Goal: Task Accomplishment & Management: Manage account settings

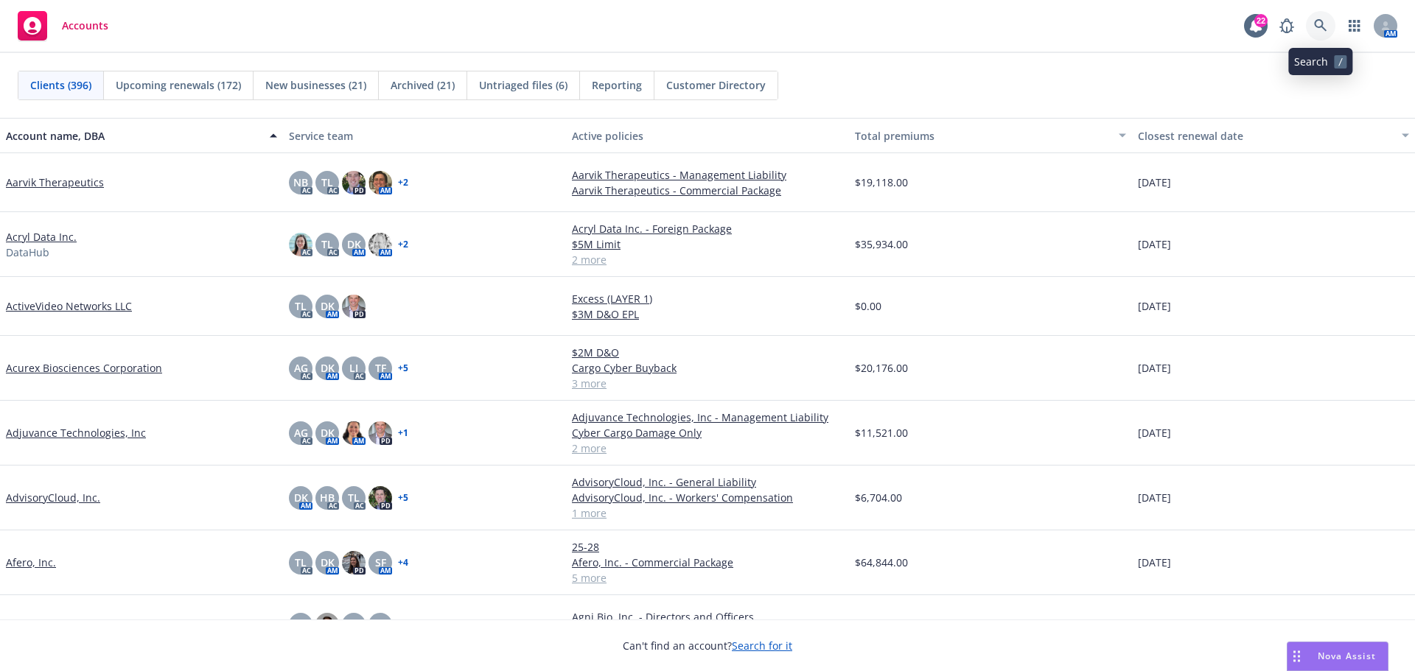
click at [1319, 22] on icon at bounding box center [1320, 25] width 13 height 13
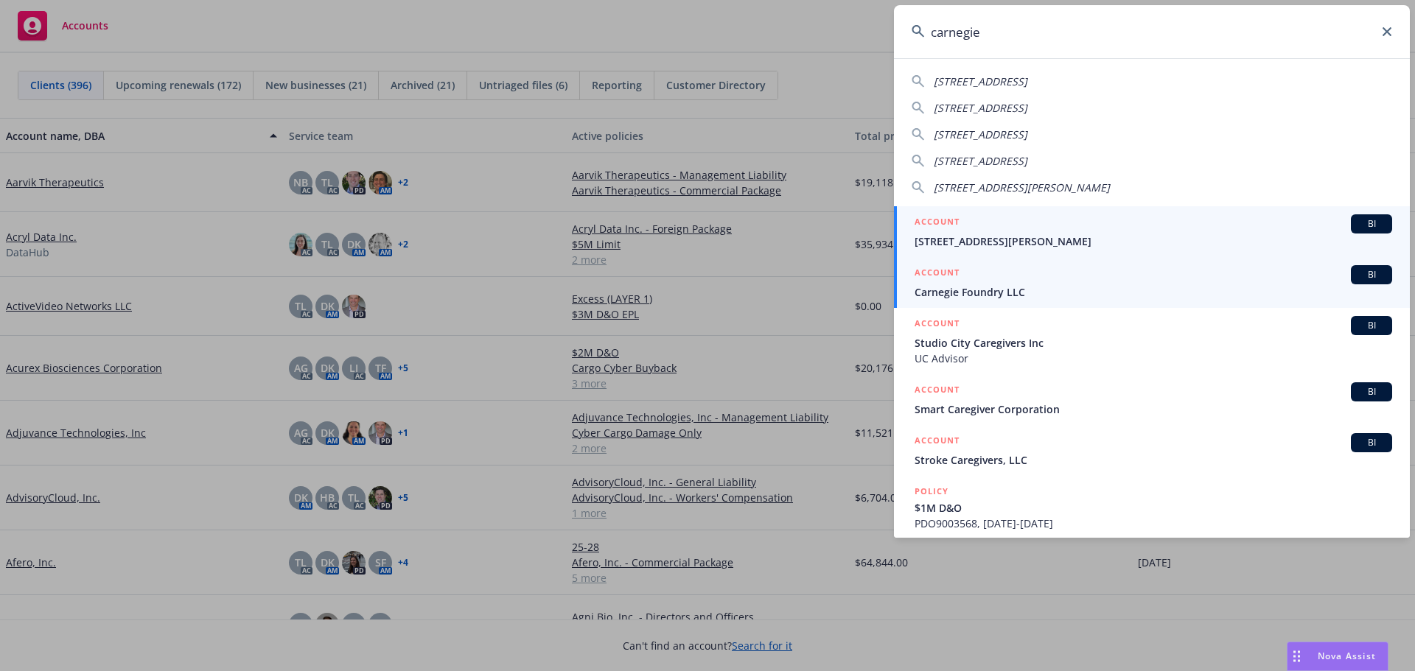
type input "carnegie"
click at [986, 293] on span "Carnegie Foundry LLC" at bounding box center [1152, 291] width 477 height 15
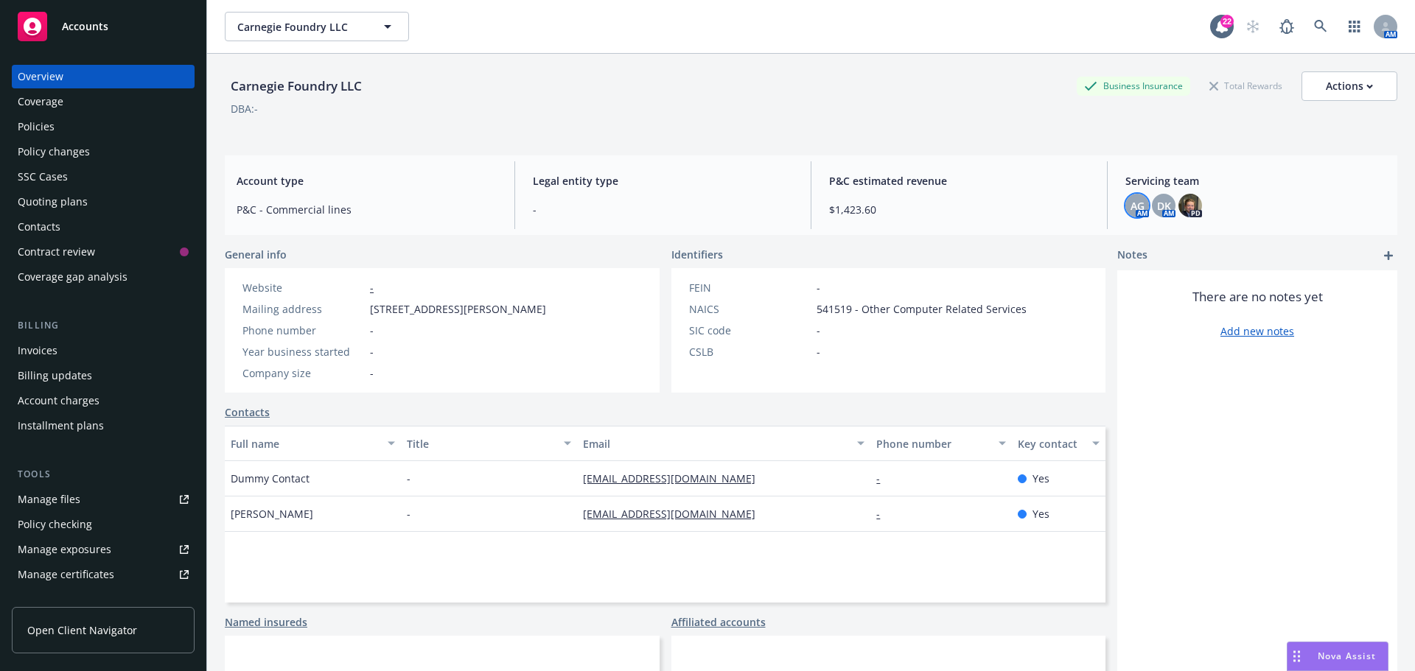
click at [1132, 211] on span "AG" at bounding box center [1137, 205] width 14 height 15
click at [1157, 206] on span "DK" at bounding box center [1164, 205] width 14 height 15
click at [1190, 202] on img at bounding box center [1190, 206] width 24 height 24
click at [1233, 448] on div "There are no notes yet Add new notes" at bounding box center [1257, 520] width 280 height 500
click at [66, 132] on div "Policies" at bounding box center [103, 127] width 171 height 24
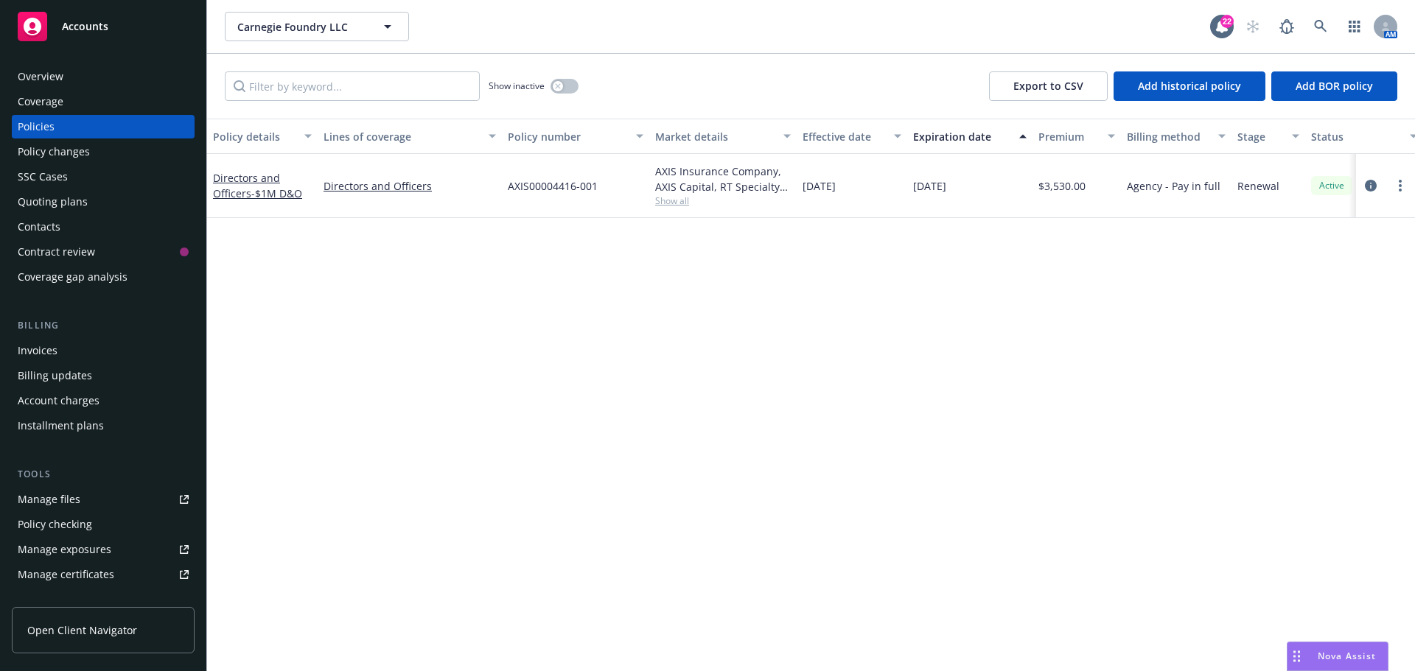
click at [47, 495] on div "Manage files" at bounding box center [49, 500] width 63 height 24
click at [1319, 25] on icon at bounding box center [1320, 26] width 13 height 13
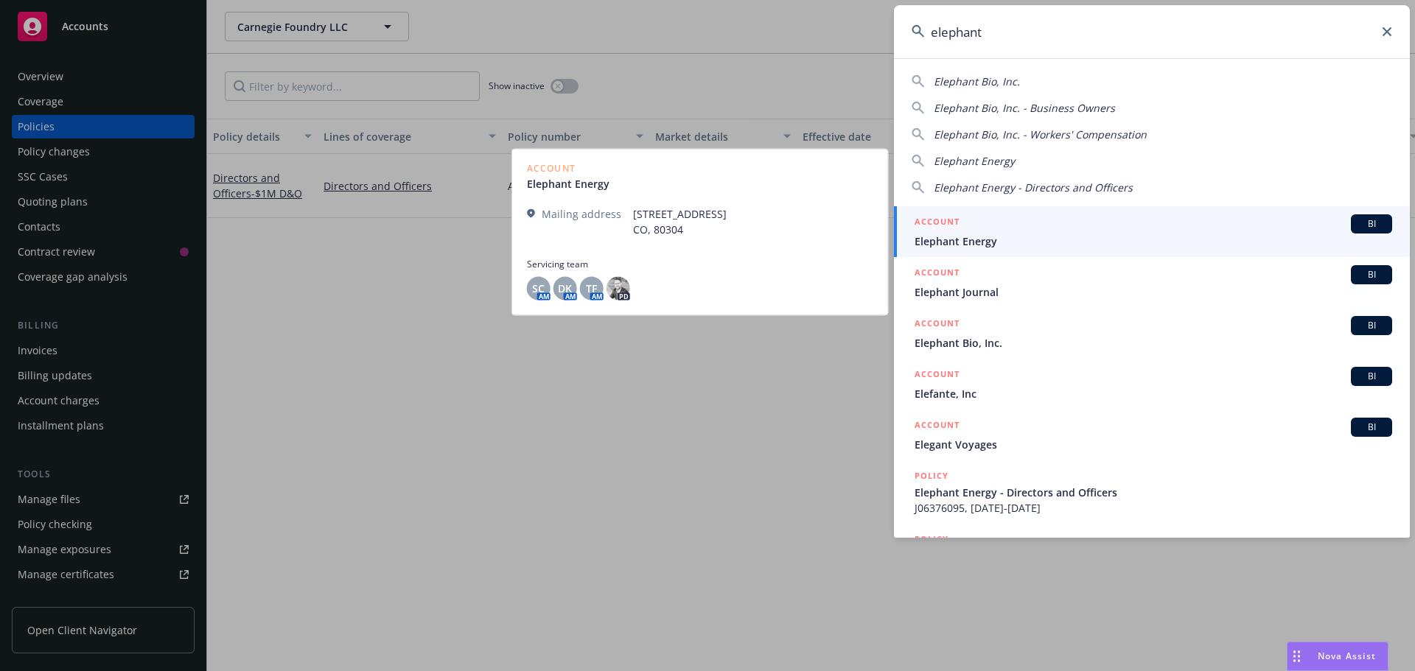
type input "elephant"
click at [943, 238] on span "Elephant Energy" at bounding box center [1152, 241] width 477 height 15
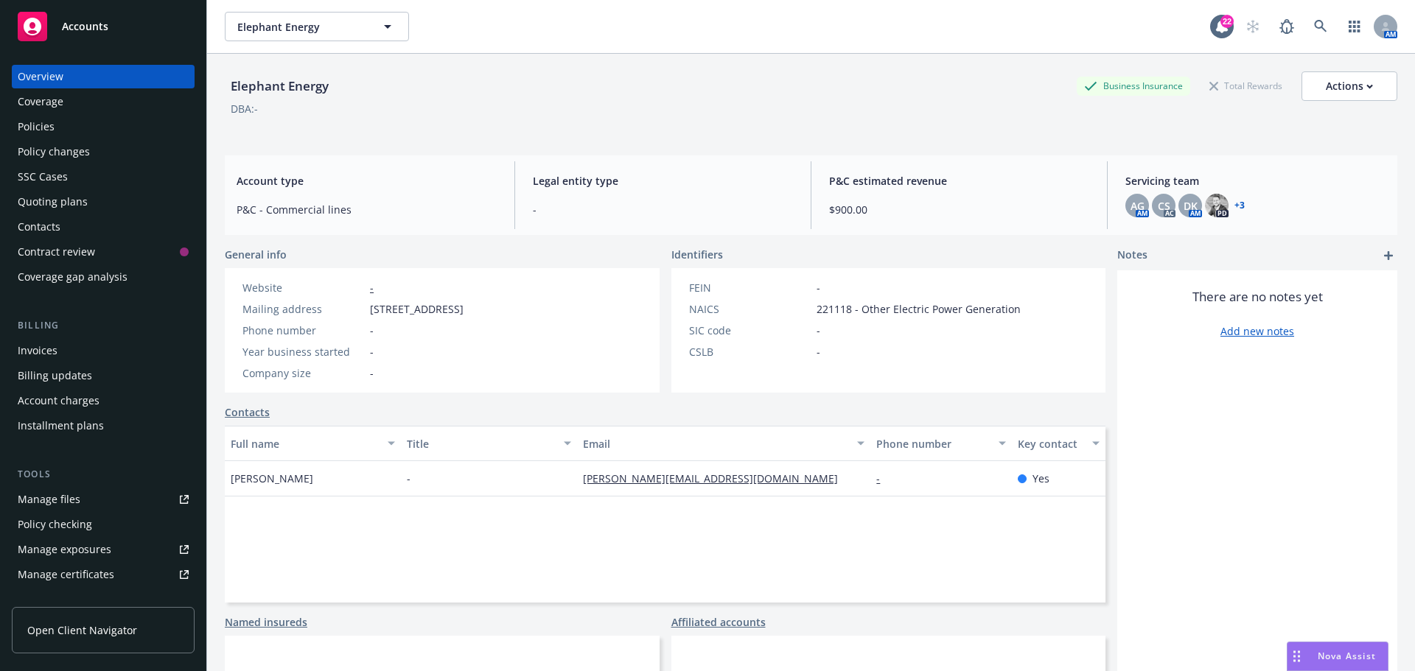
click at [39, 128] on div "Policies" at bounding box center [36, 127] width 37 height 24
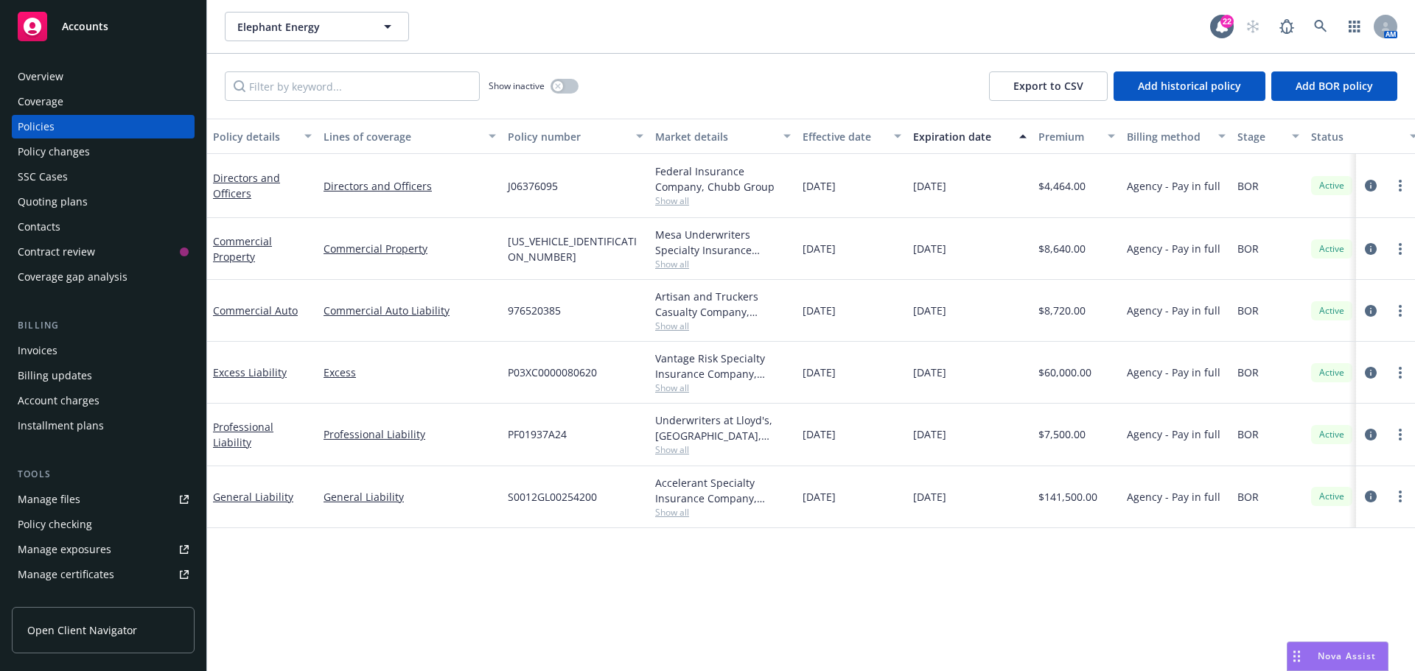
click at [44, 496] on div "Manage files" at bounding box center [49, 500] width 63 height 24
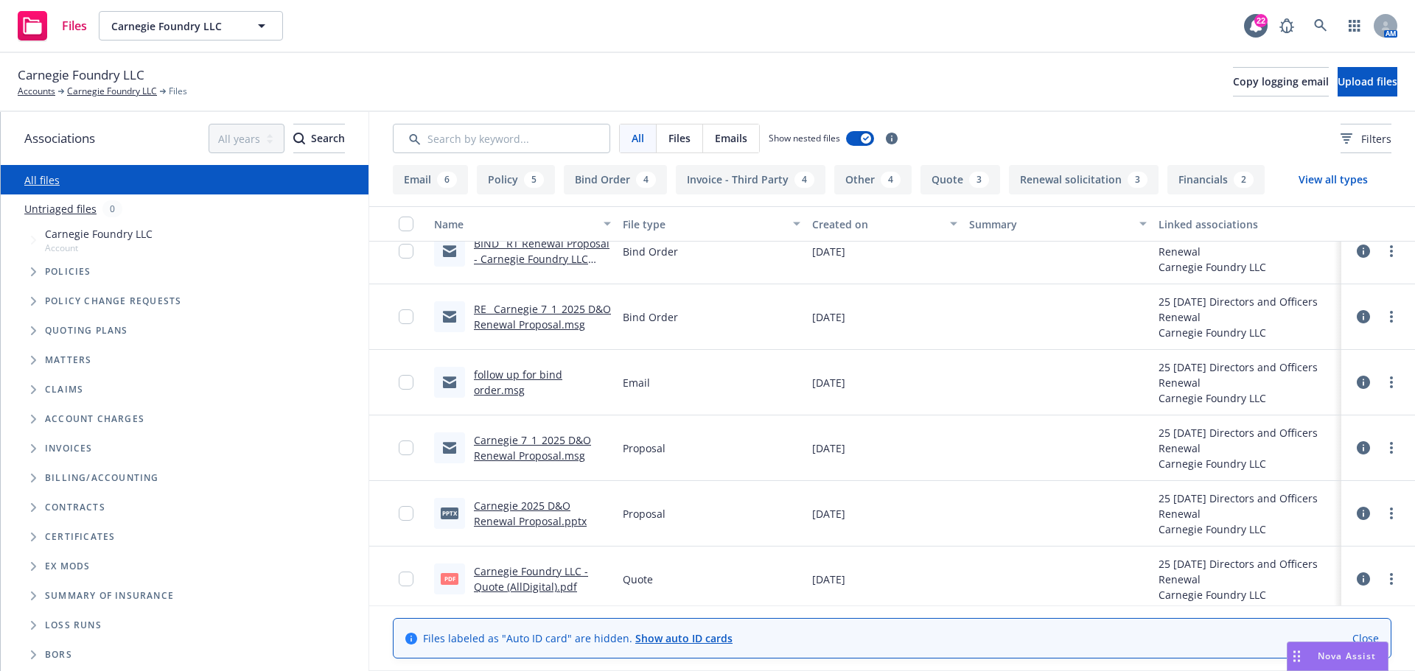
scroll to position [663, 0]
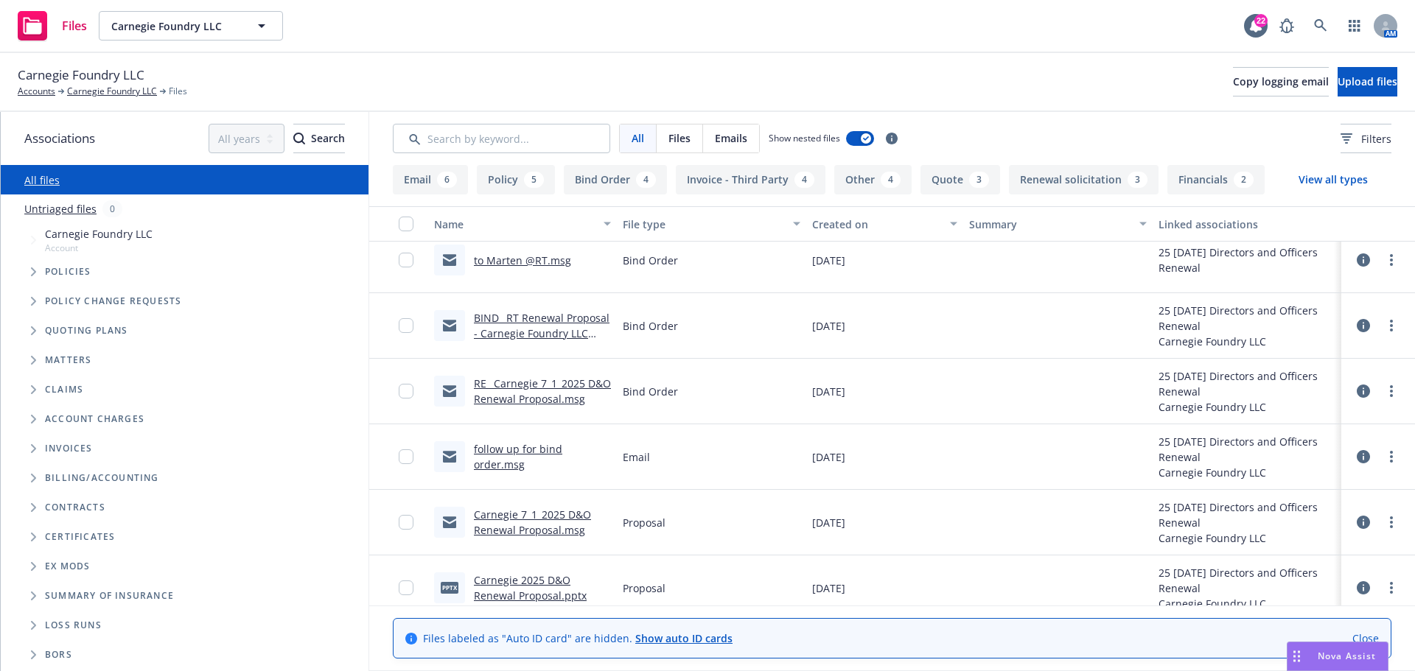
click at [542, 383] on link "RE_ Carnegie 7_1_2025 D&O Renewal Proposal.msg" at bounding box center [542, 390] width 137 height 29
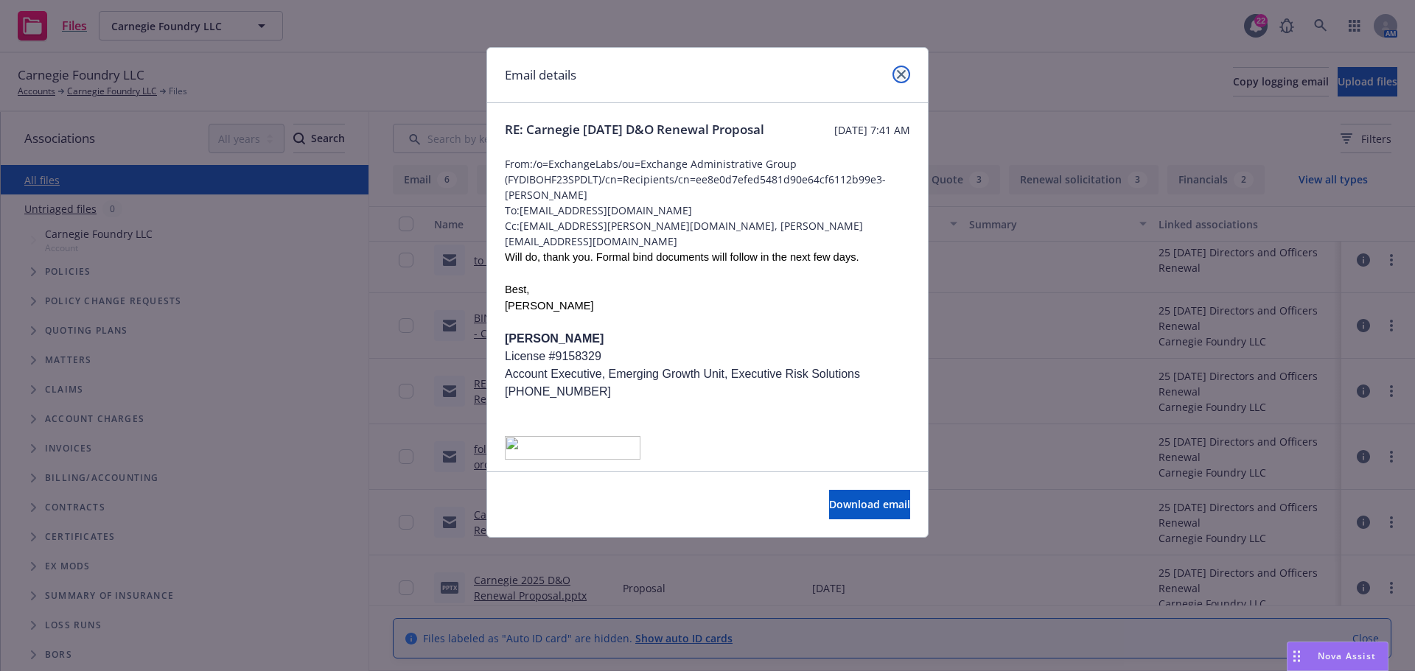
click at [903, 79] on link "close" at bounding box center [901, 75] width 18 height 18
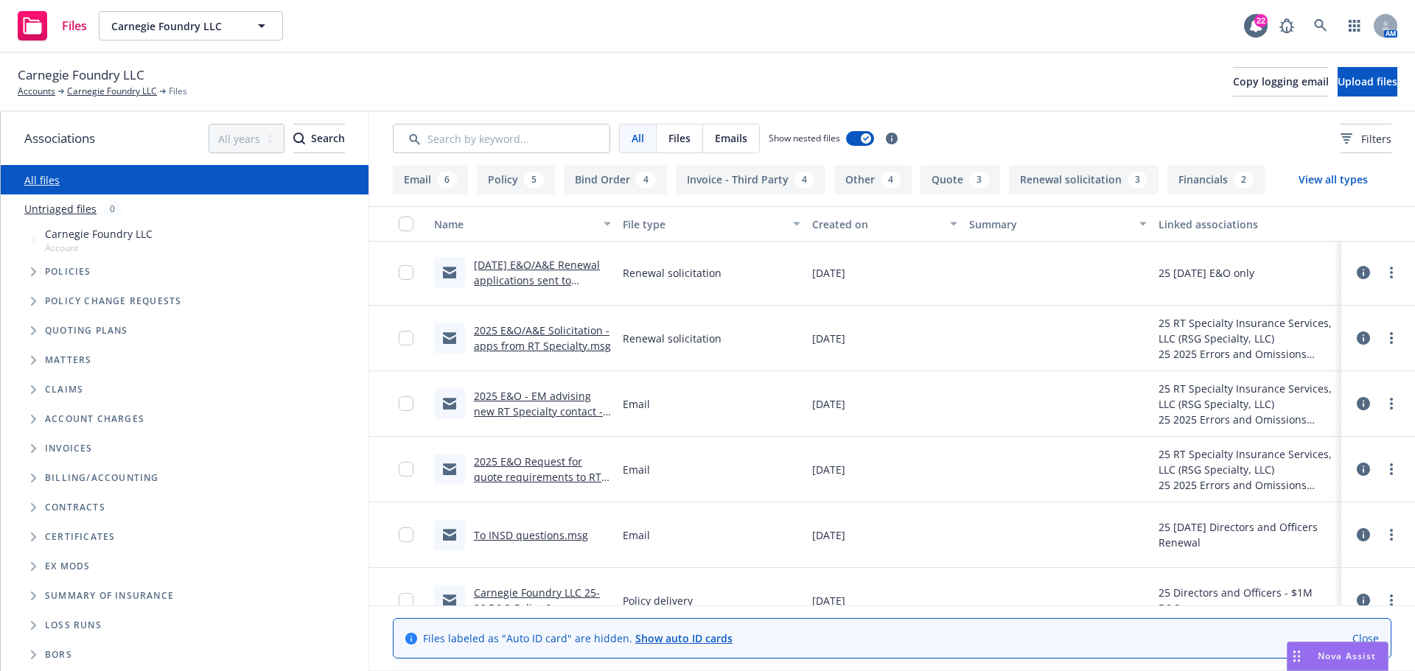
scroll to position [0, 0]
click at [34, 329] on icon "Tree Example" at bounding box center [33, 330] width 5 height 9
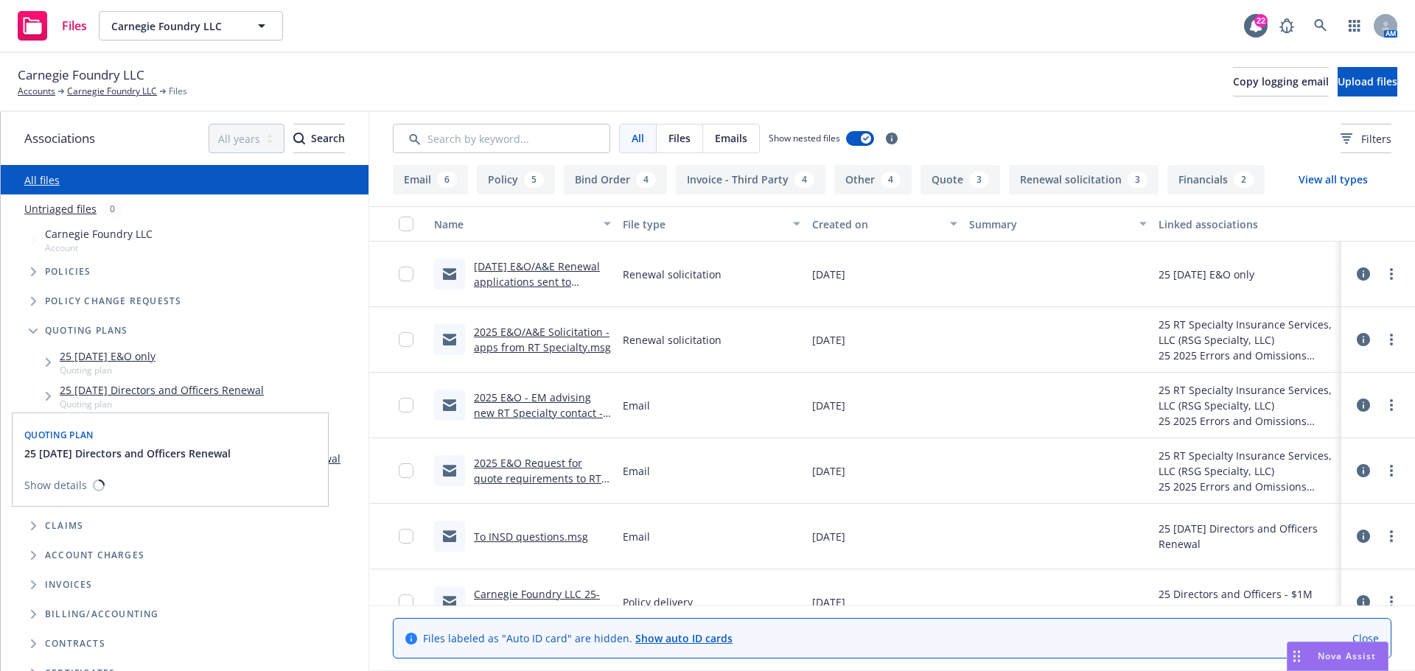
click at [93, 393] on link "25 [DATE] Directors and Officers Renewal" at bounding box center [162, 389] width 204 height 15
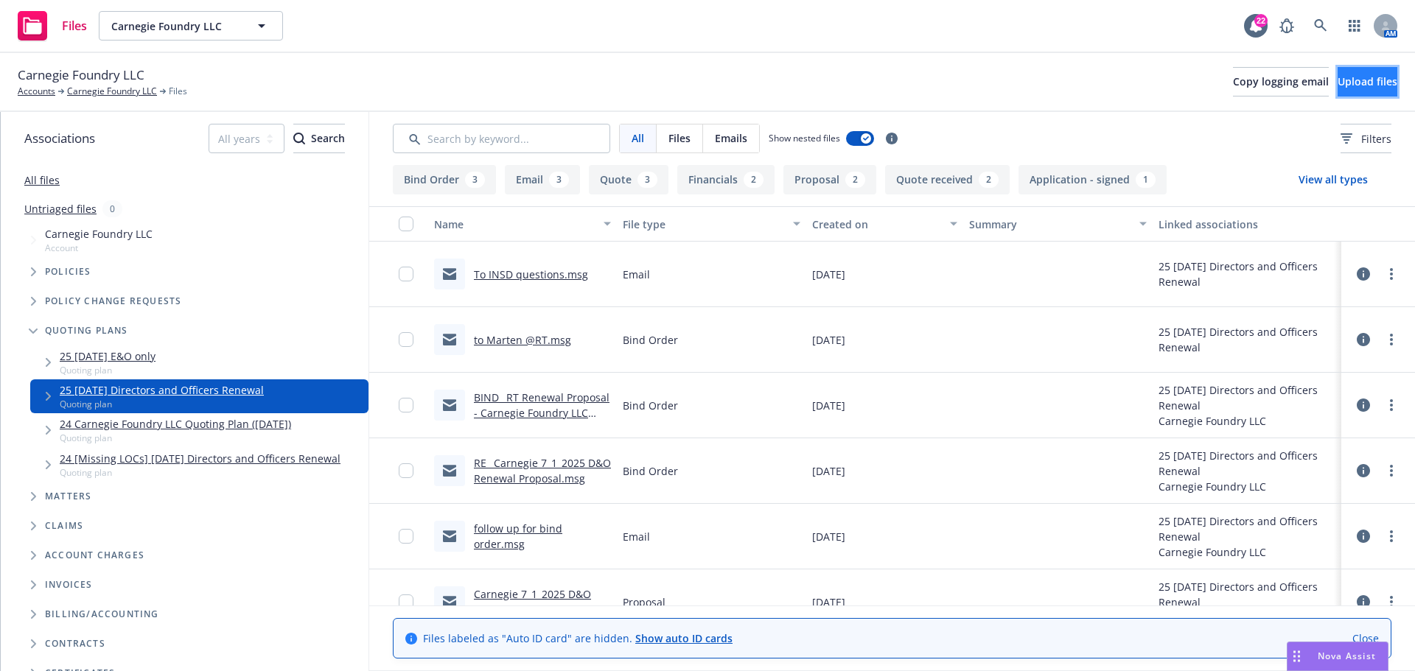
click at [1337, 88] on button "Upload files" at bounding box center [1367, 81] width 60 height 29
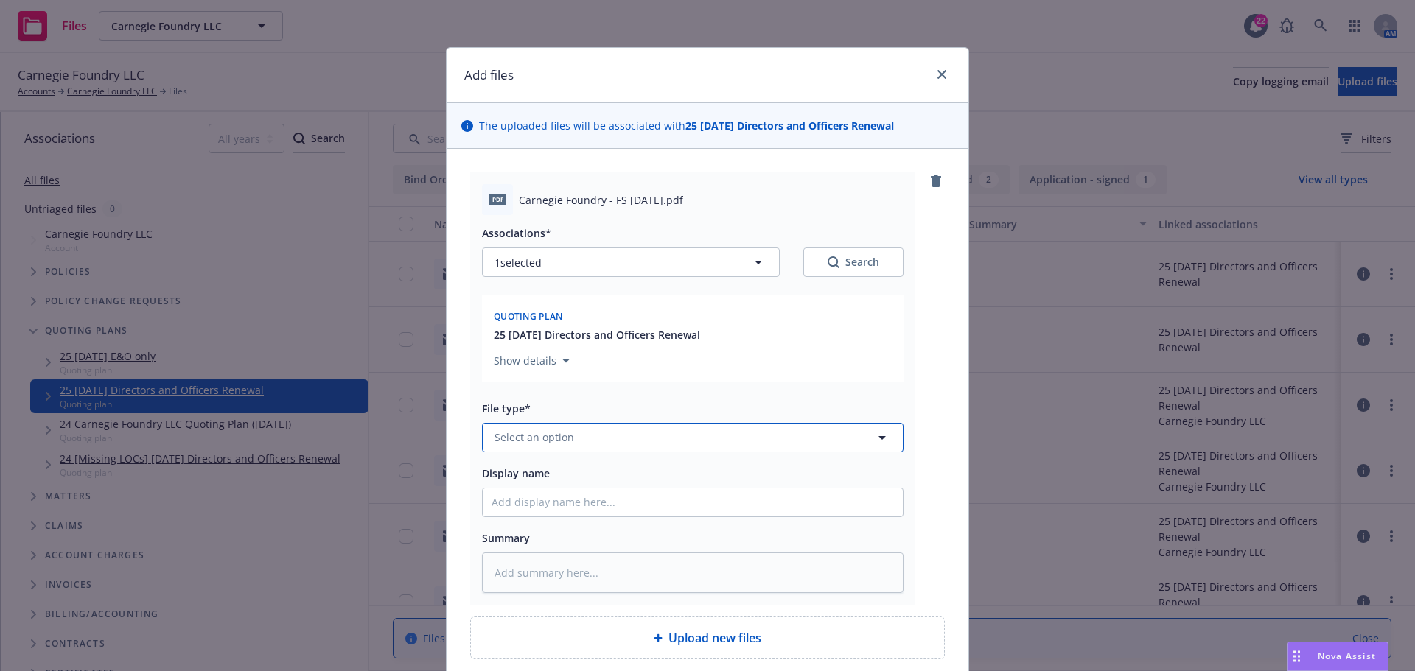
click at [543, 441] on span "Select an option" at bounding box center [534, 437] width 80 height 15
type input "financials"
click at [497, 368] on div "Financials" at bounding box center [693, 357] width 420 height 39
drag, startPoint x: 514, startPoint y: 199, endPoint x: 665, endPoint y: 197, distance: 151.1
click at [665, 197] on span "Carnegie Foundry - FS [DATE].pdf" at bounding box center [601, 199] width 164 height 15
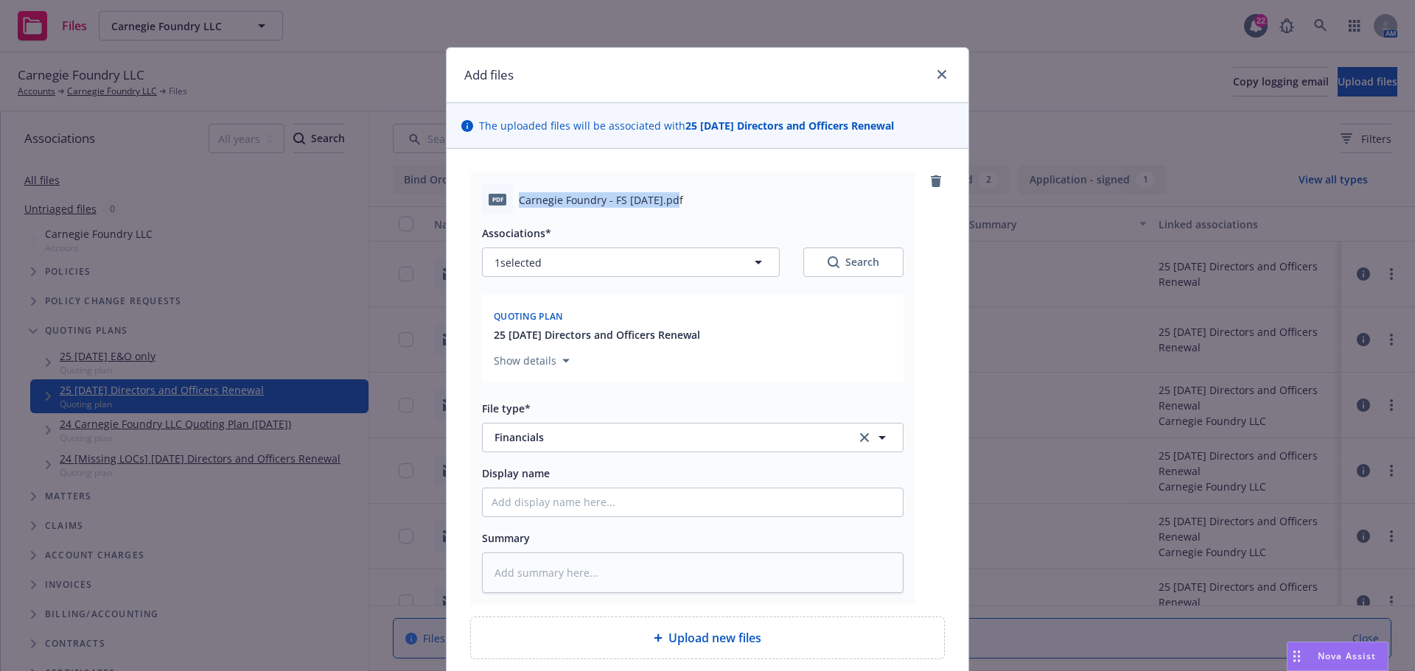
copy span "Carnegie Foundry - FS [DATE]"
click at [541, 505] on input "Display name" at bounding box center [693, 502] width 420 height 28
paste input "Carnegie Foundry - FS [DATE]"
type textarea "x"
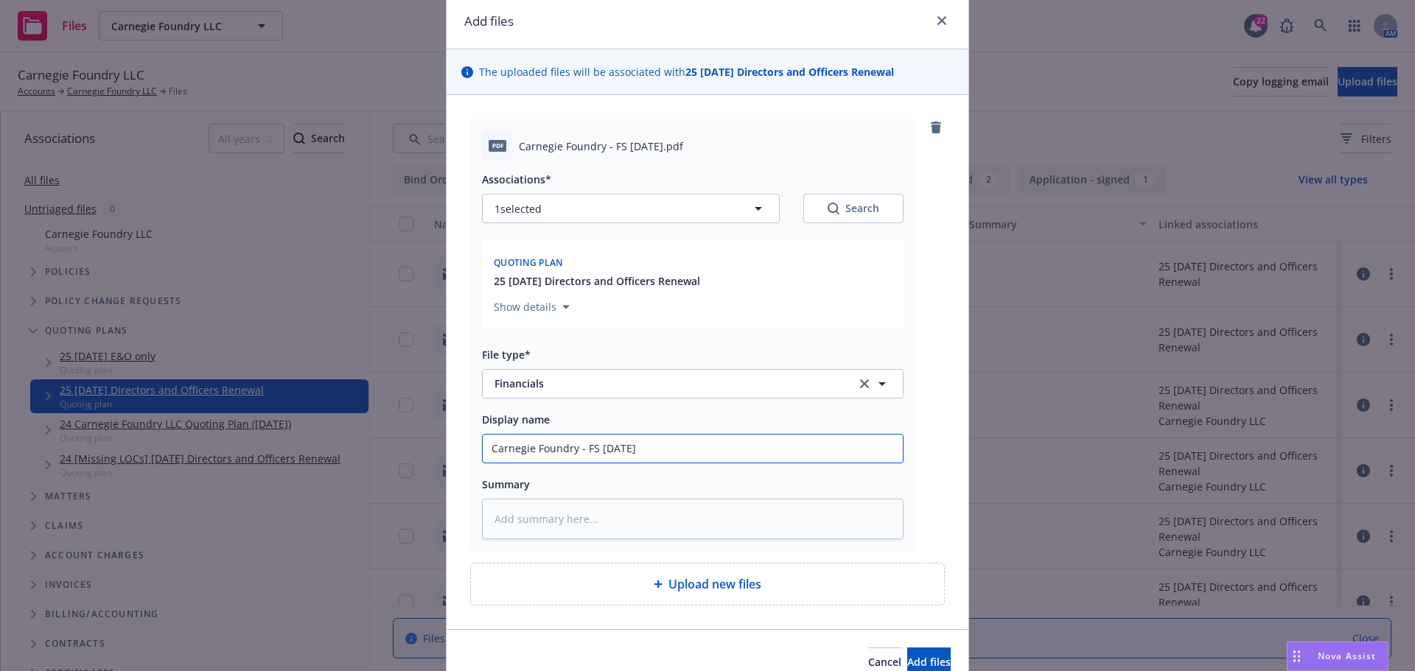
scroll to position [125, 0]
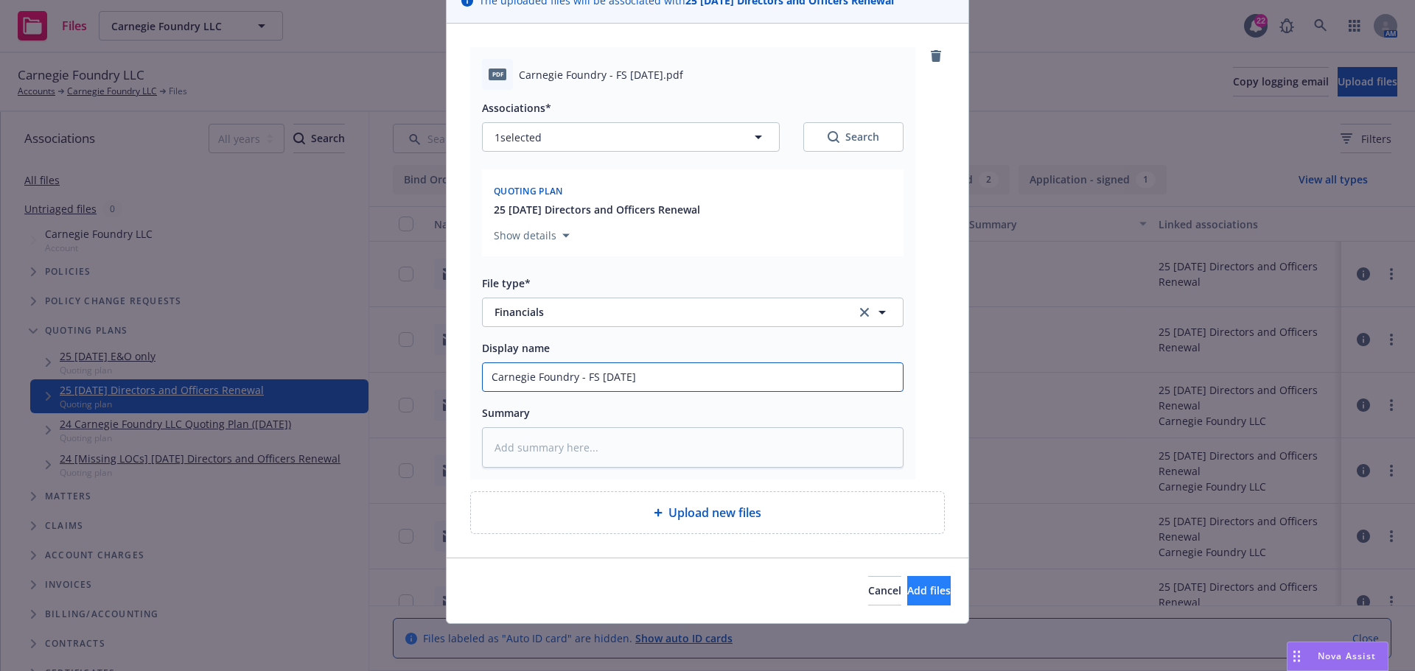
type input "Carnegie Foundry - FS [DATE]"
click at [907, 588] on span "Add files" at bounding box center [928, 591] width 43 height 14
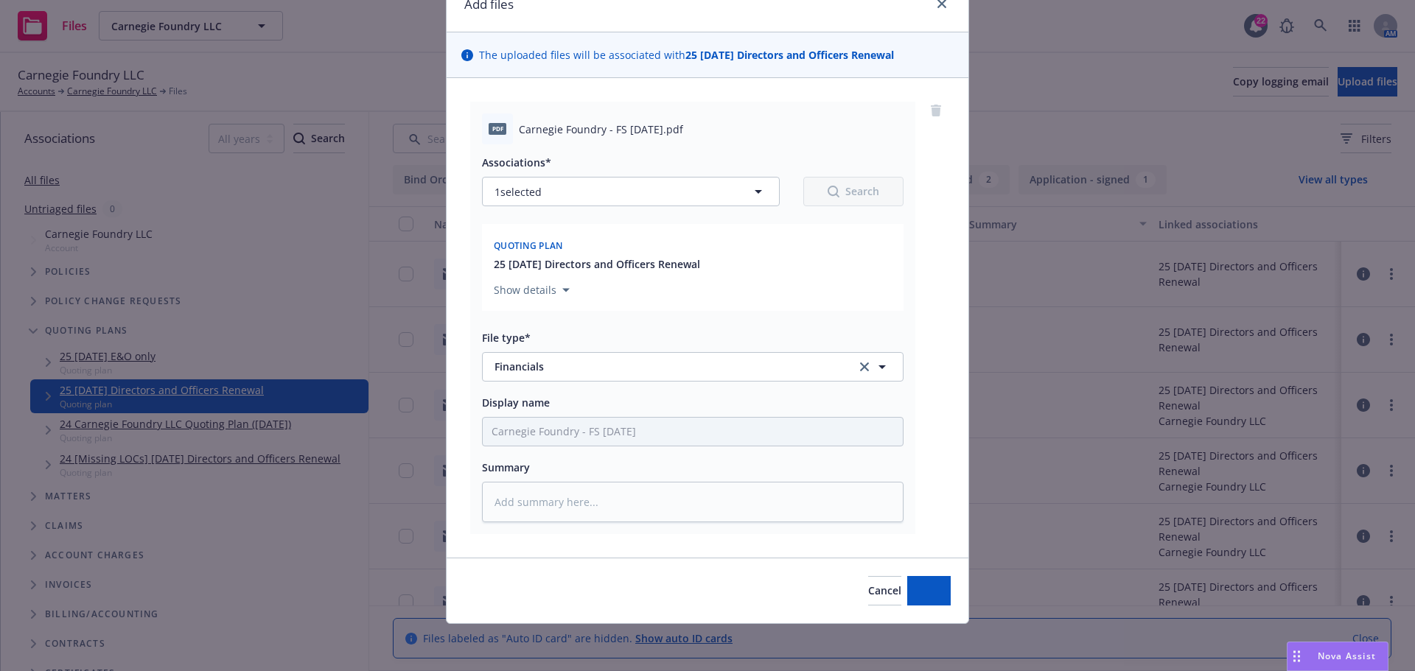
type textarea "x"
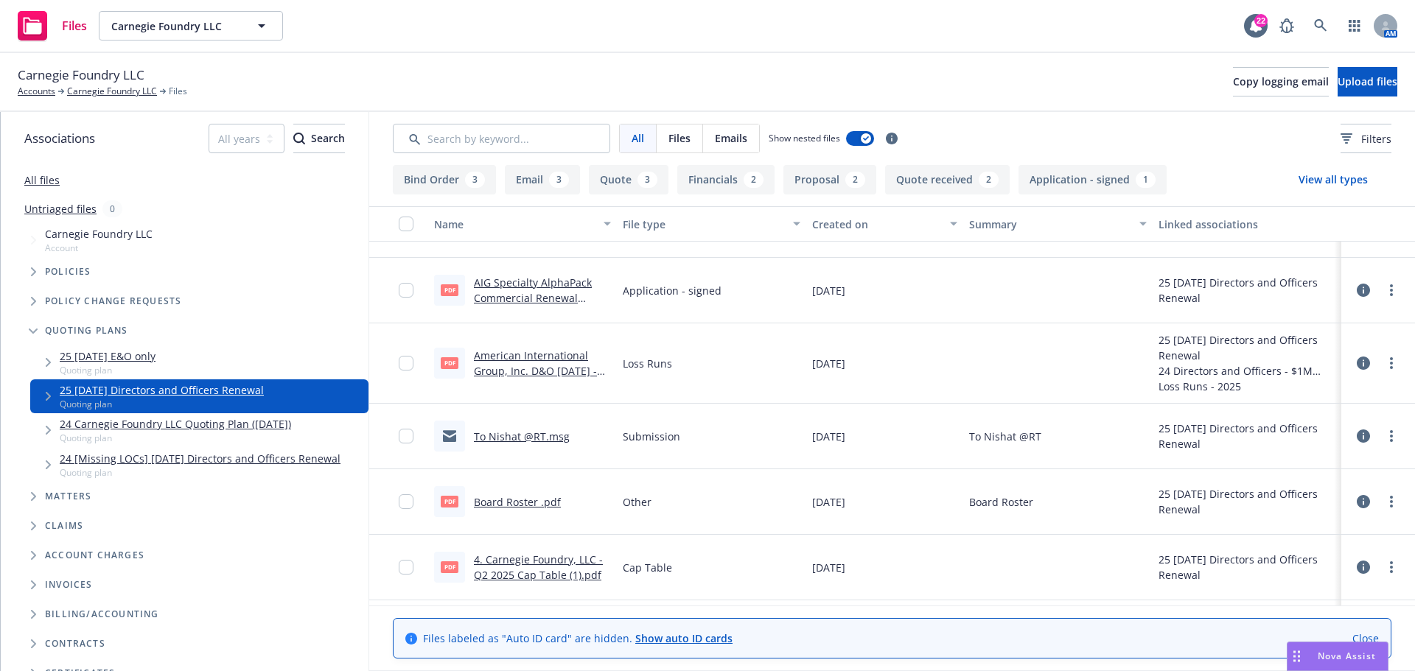
scroll to position [884, 0]
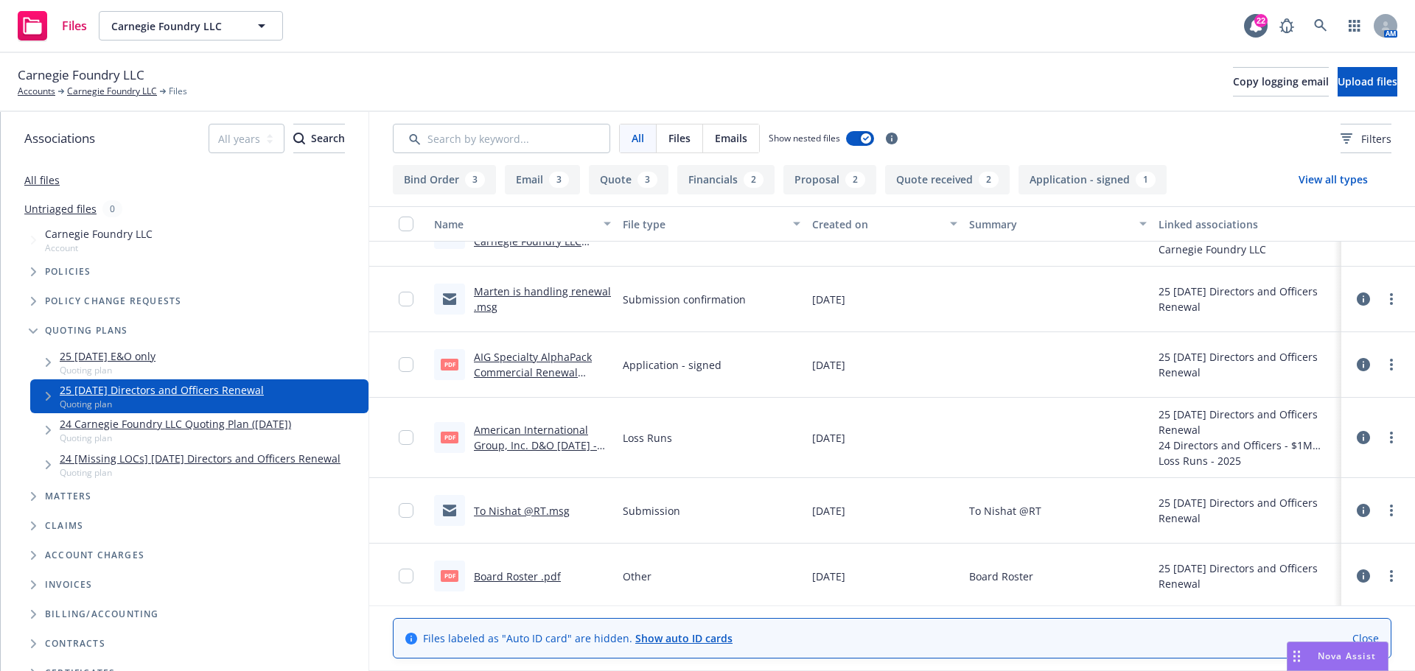
click at [539, 355] on link "AIG Specialty AlphaPack Commercial Renewal Application.pdf" at bounding box center [533, 372] width 118 height 45
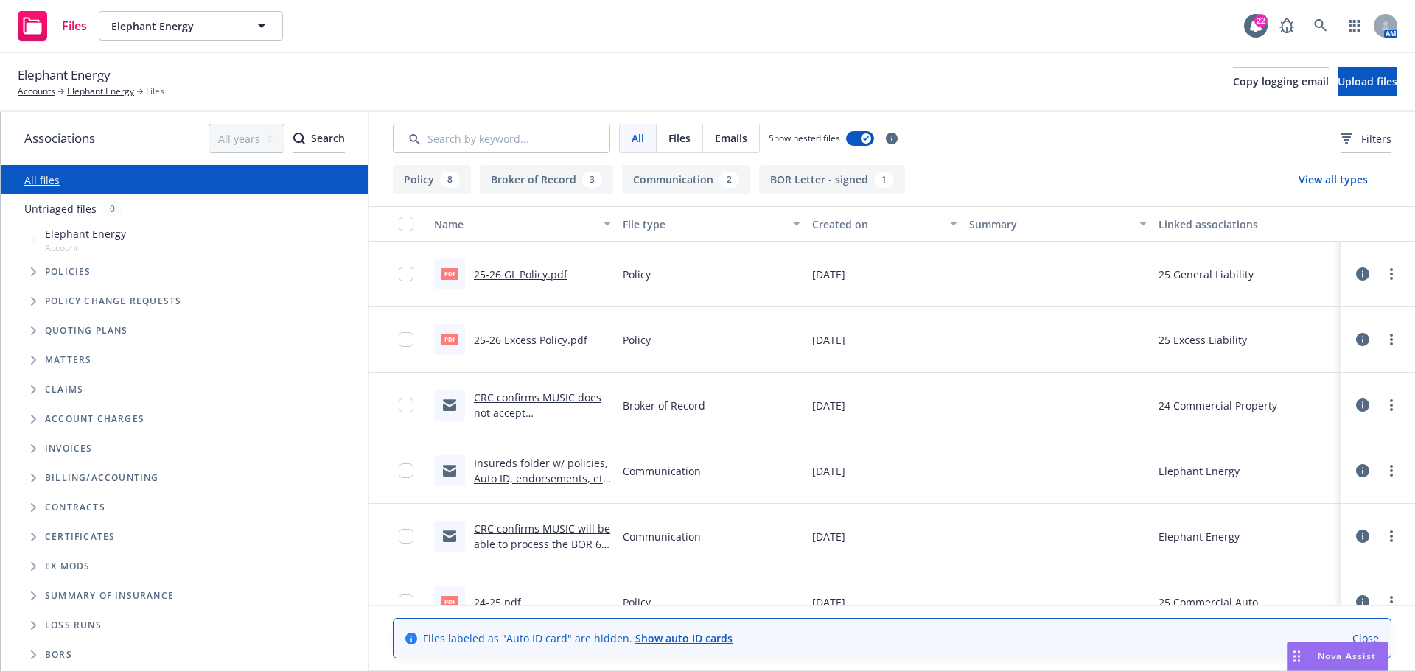
click at [57, 654] on span "BORs" at bounding box center [58, 655] width 27 height 9
click at [29, 654] on span "Folder Tree Example" at bounding box center [33, 655] width 24 height 24
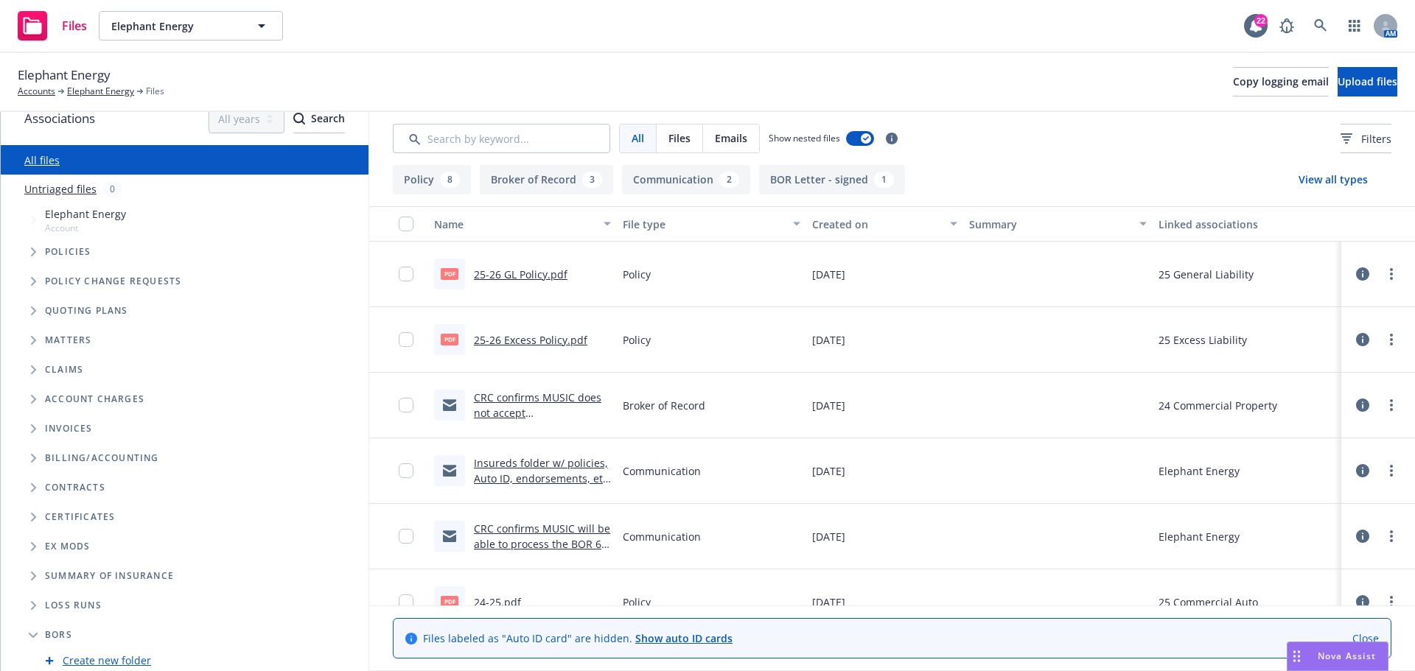
scroll to position [26, 0]
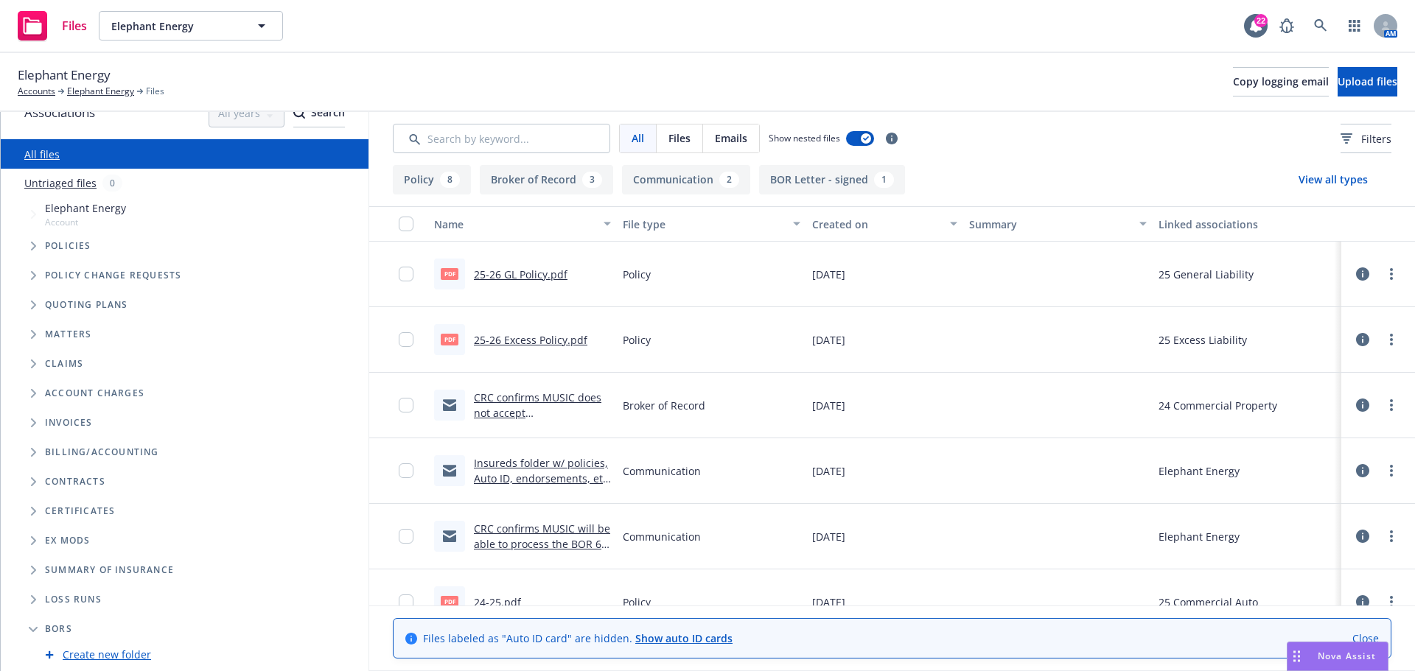
click at [85, 655] on link "Create new folder" at bounding box center [107, 654] width 88 height 15
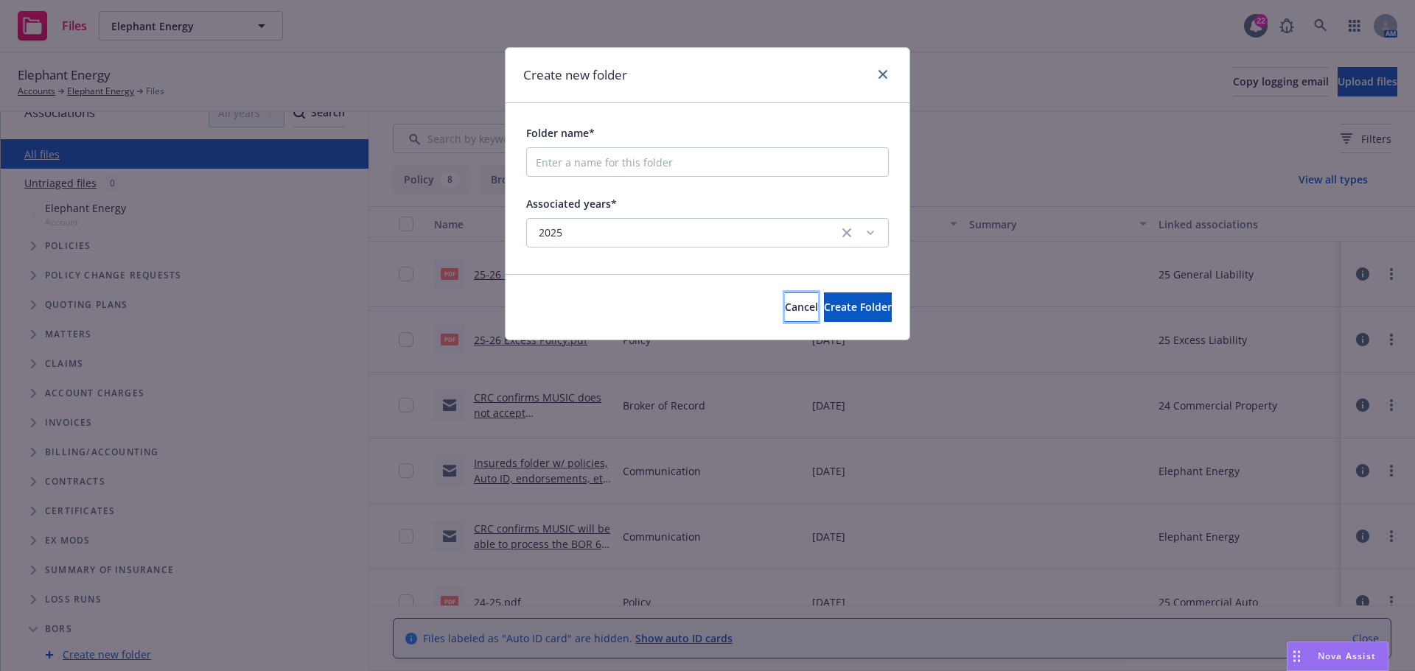
click at [785, 310] on span "Cancel" at bounding box center [801, 307] width 33 height 14
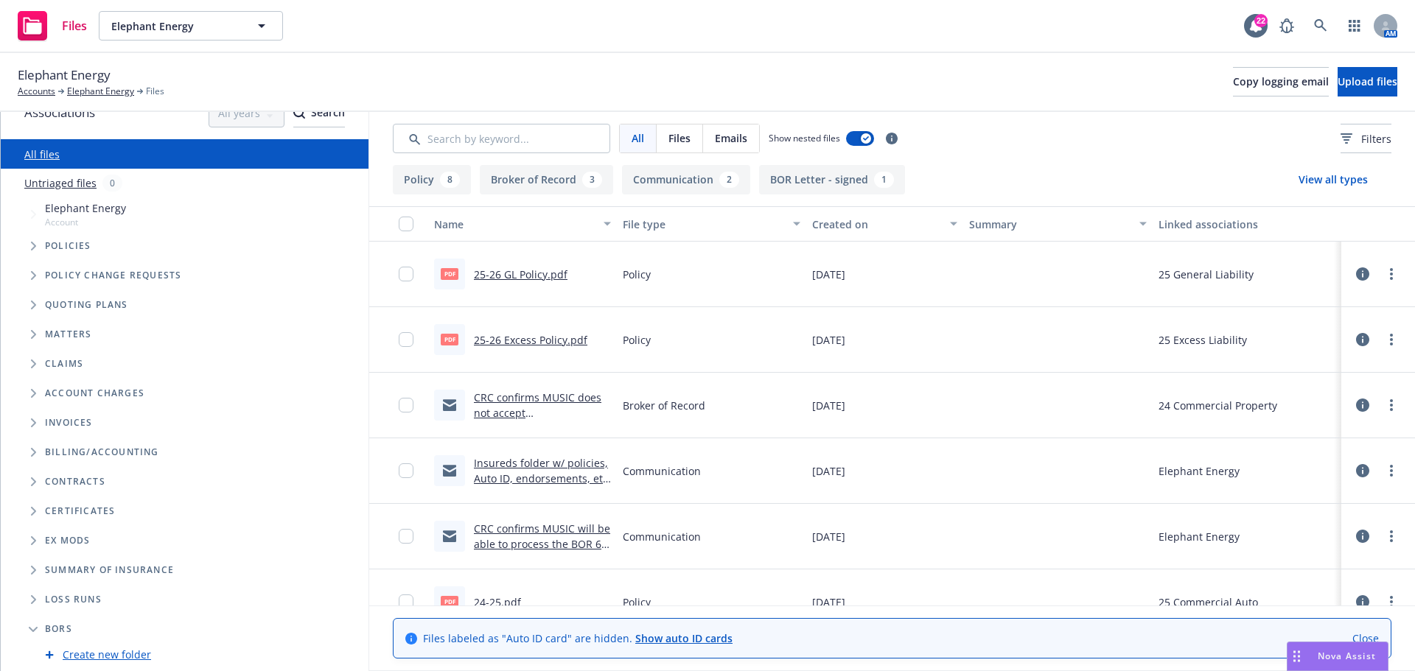
click at [36, 245] on icon "Tree Example" at bounding box center [34, 246] width 6 height 9
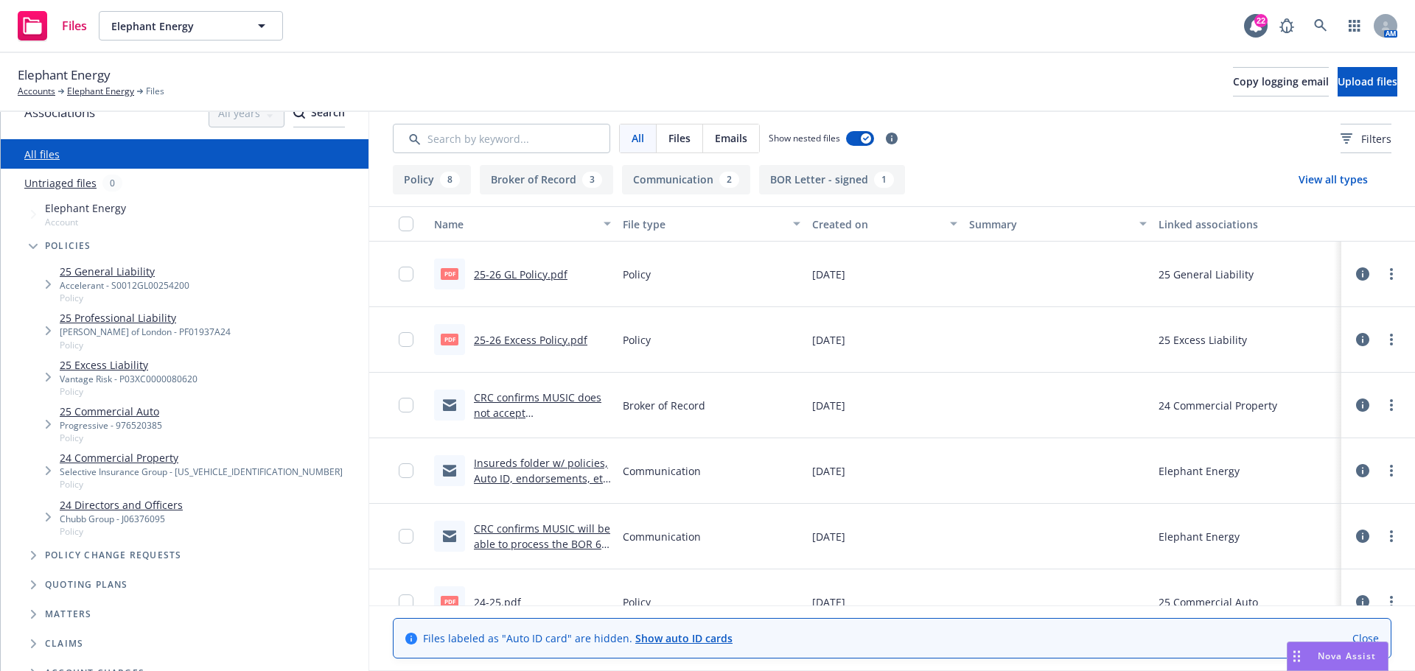
click at [118, 504] on link "24 Directors and Officers" at bounding box center [121, 504] width 123 height 15
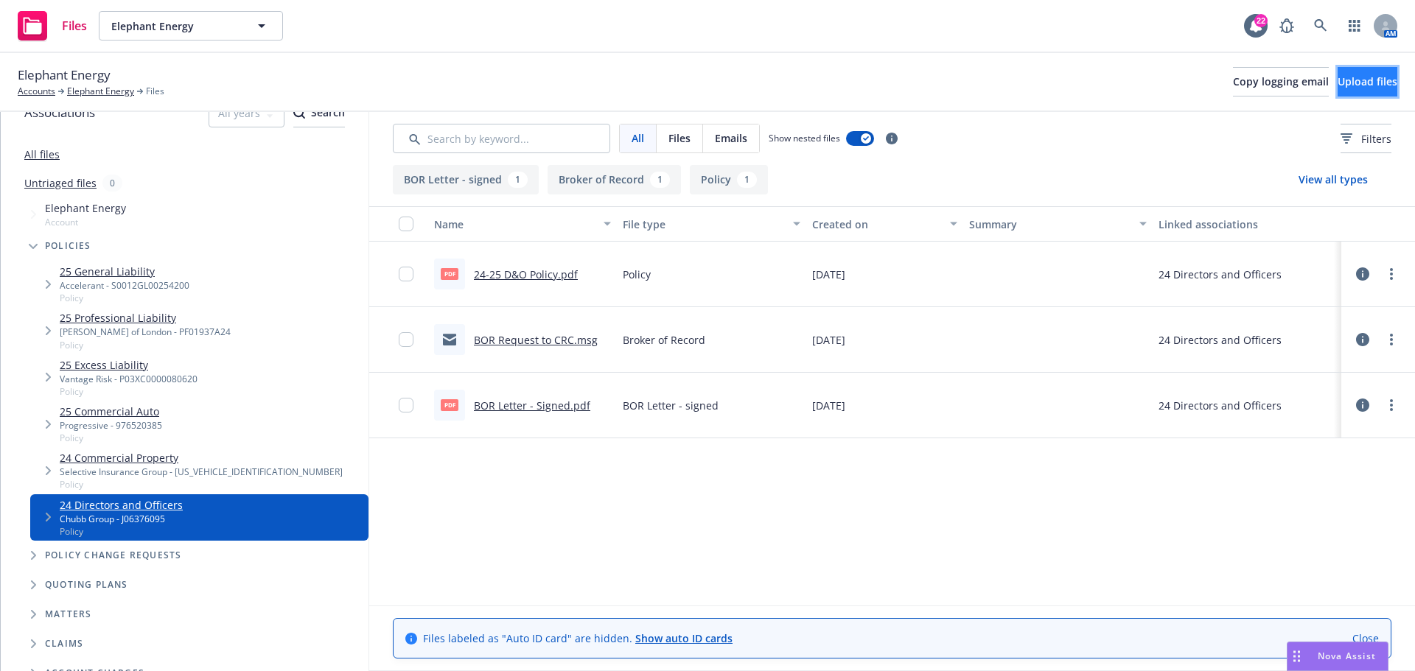
click at [1337, 80] on button "Upload files" at bounding box center [1367, 81] width 60 height 29
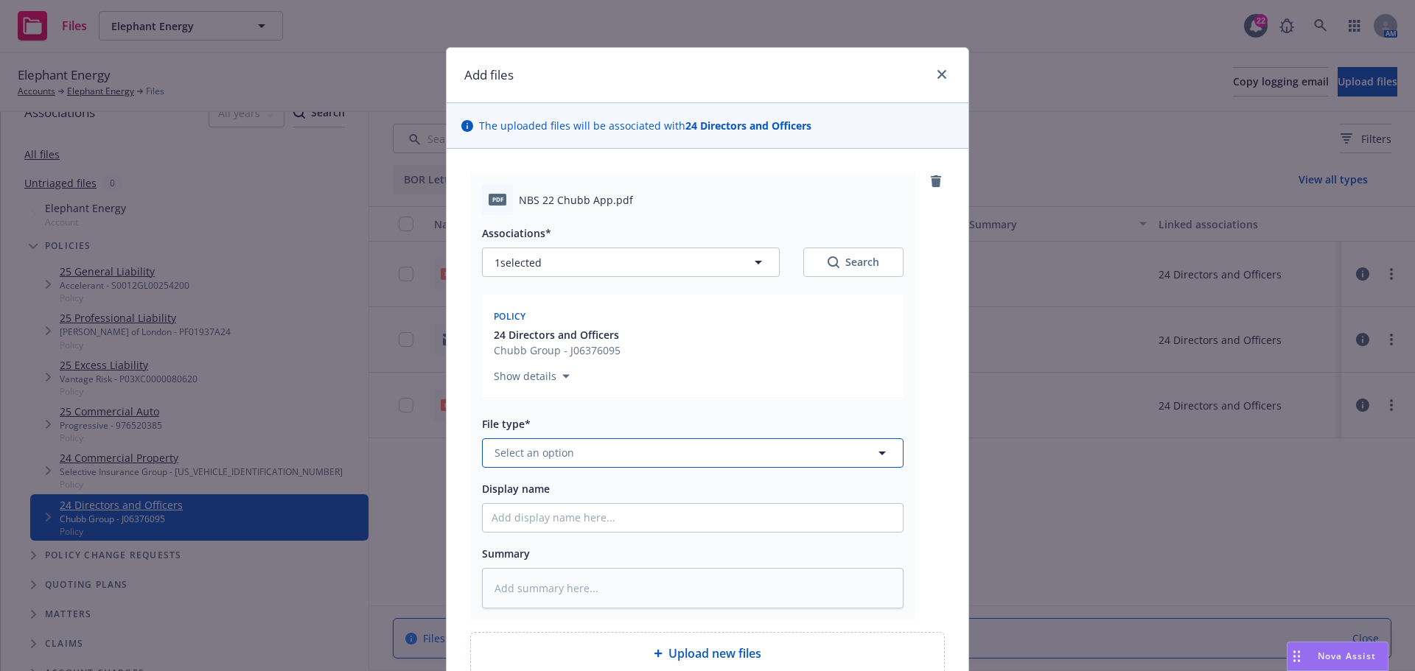
click at [525, 455] on span "Select an option" at bounding box center [534, 452] width 80 height 15
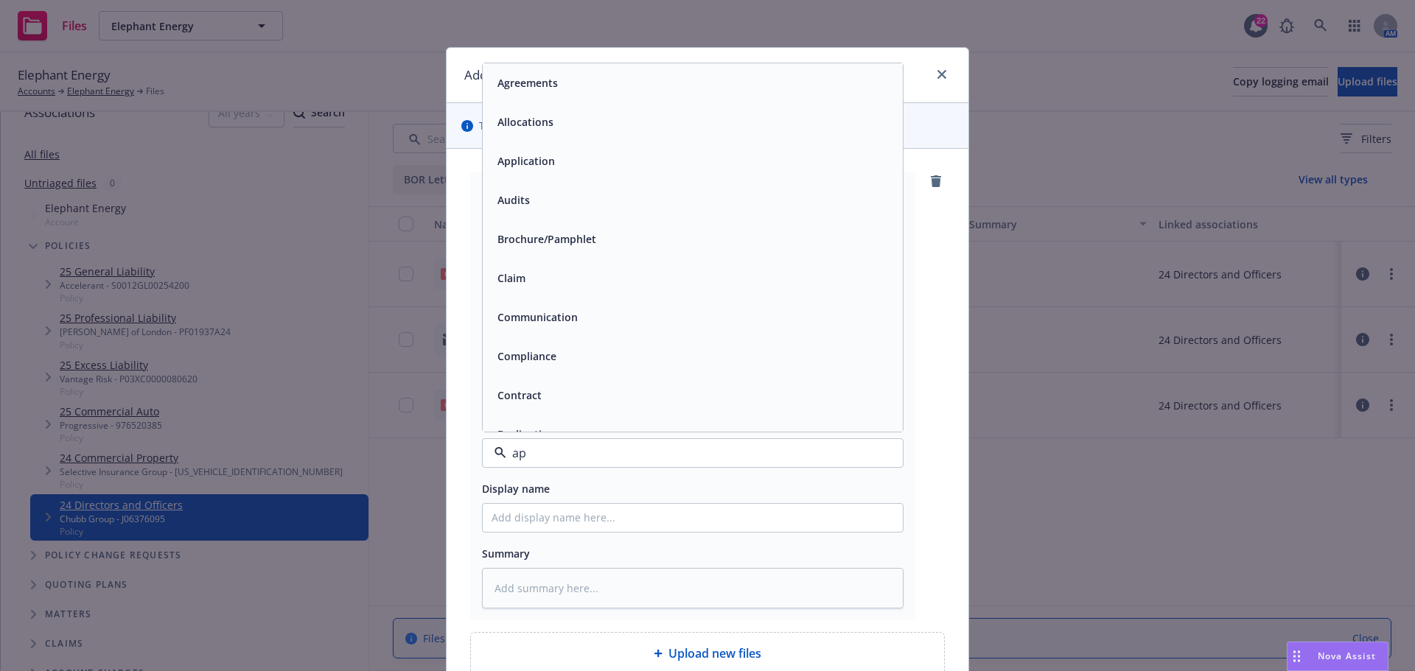
type input "app"
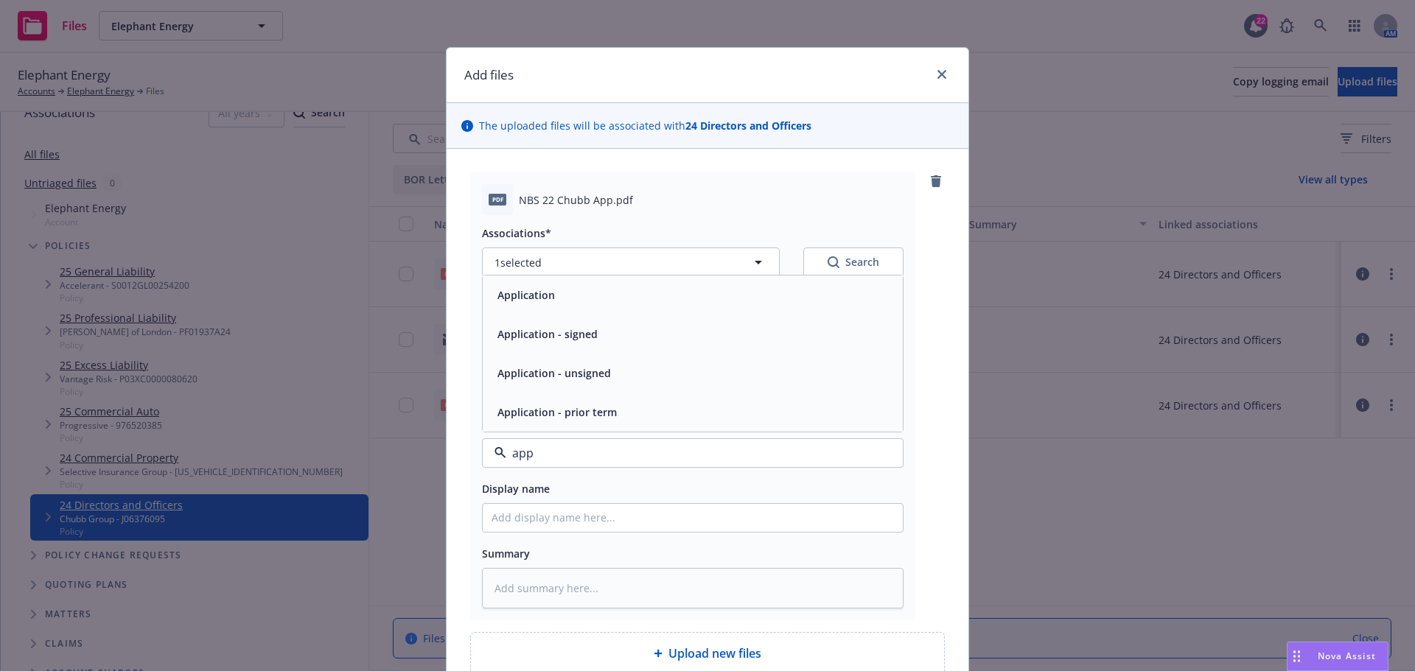
click at [572, 335] on span "Application - signed" at bounding box center [547, 333] width 100 height 15
click at [521, 514] on input "Display name" at bounding box center [693, 518] width 420 height 28
type textarea "x"
type input "2"
type textarea "x"
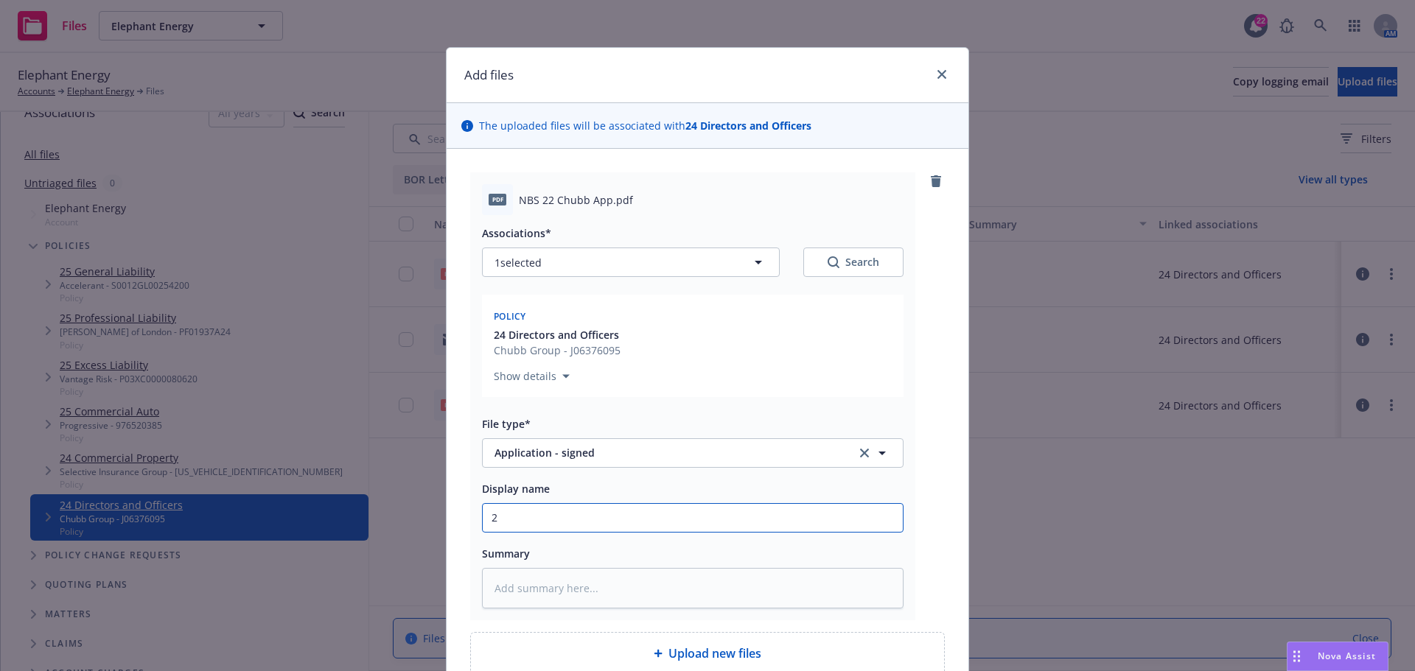
type input "20"
type textarea "x"
type input "202"
type textarea "x"
type input "2022"
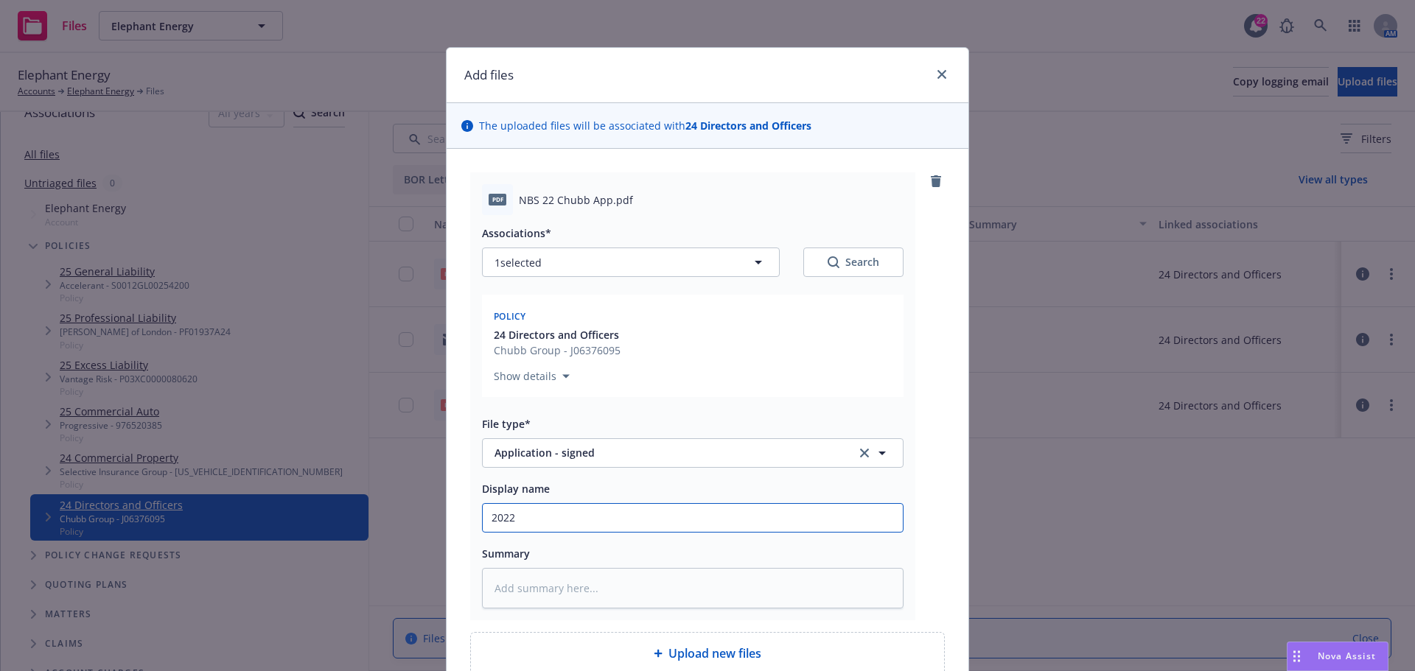
type textarea "x"
type input "2022-"
type textarea "x"
type input "2022-2"
type textarea "x"
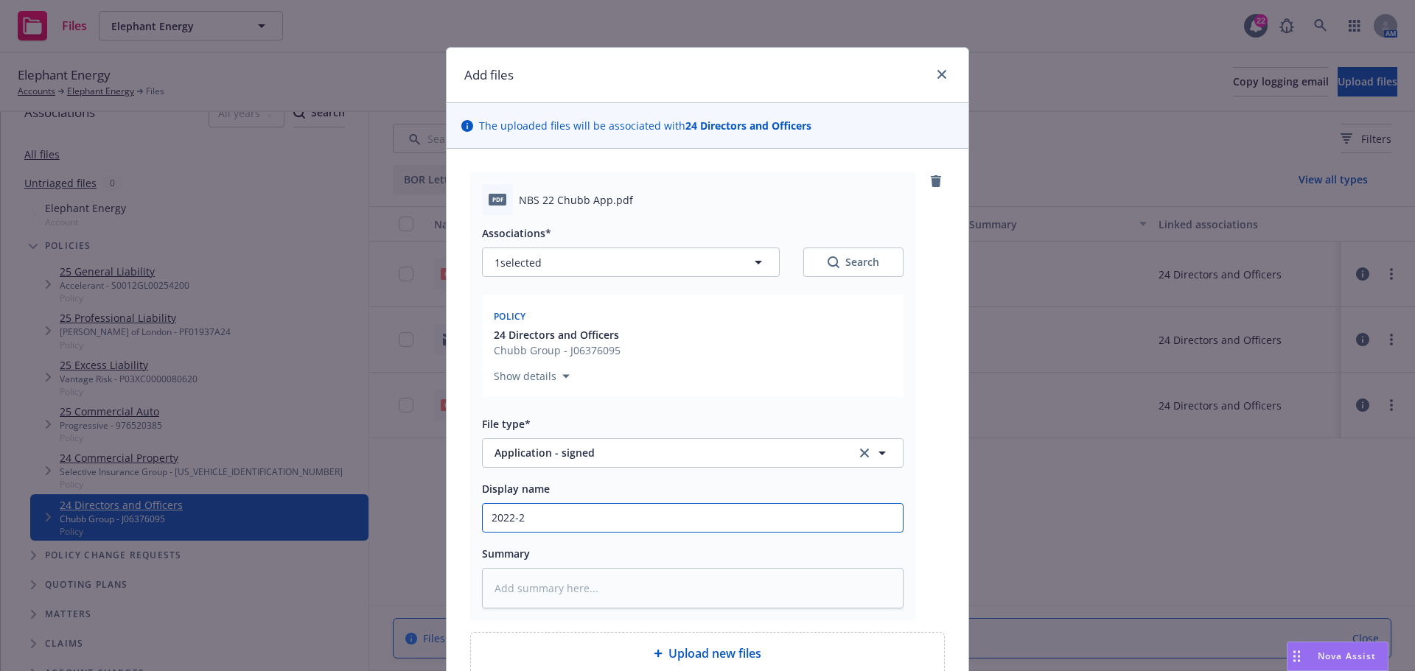
type input "2022-23"
type textarea "x"
type input "2022-23"
type textarea "x"
type input "2022-23 C"
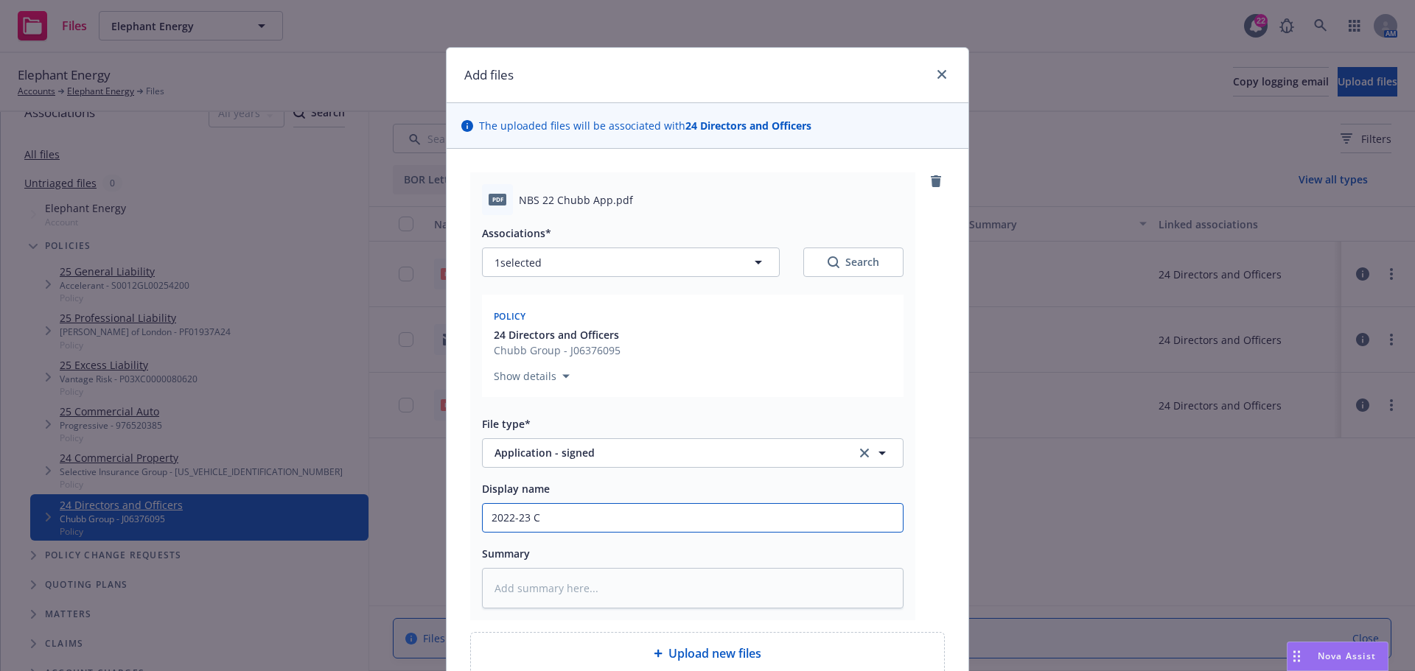
type textarea "x"
type input "2022-23 Ch"
type textarea "x"
type input "2022-23 Chu"
type textarea "x"
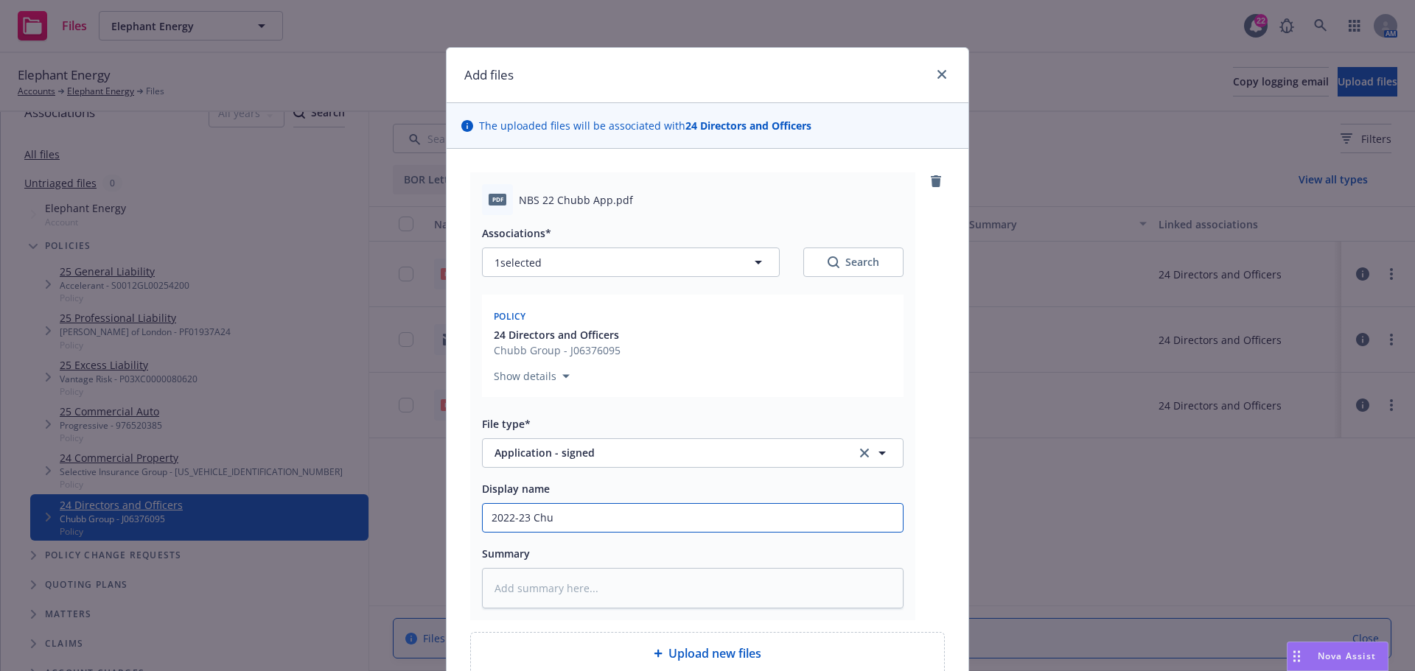
type input "2022-23 Chub"
type textarea "x"
type input "2022-23 Chubb"
type textarea "x"
type input "2022-23 Chubb"
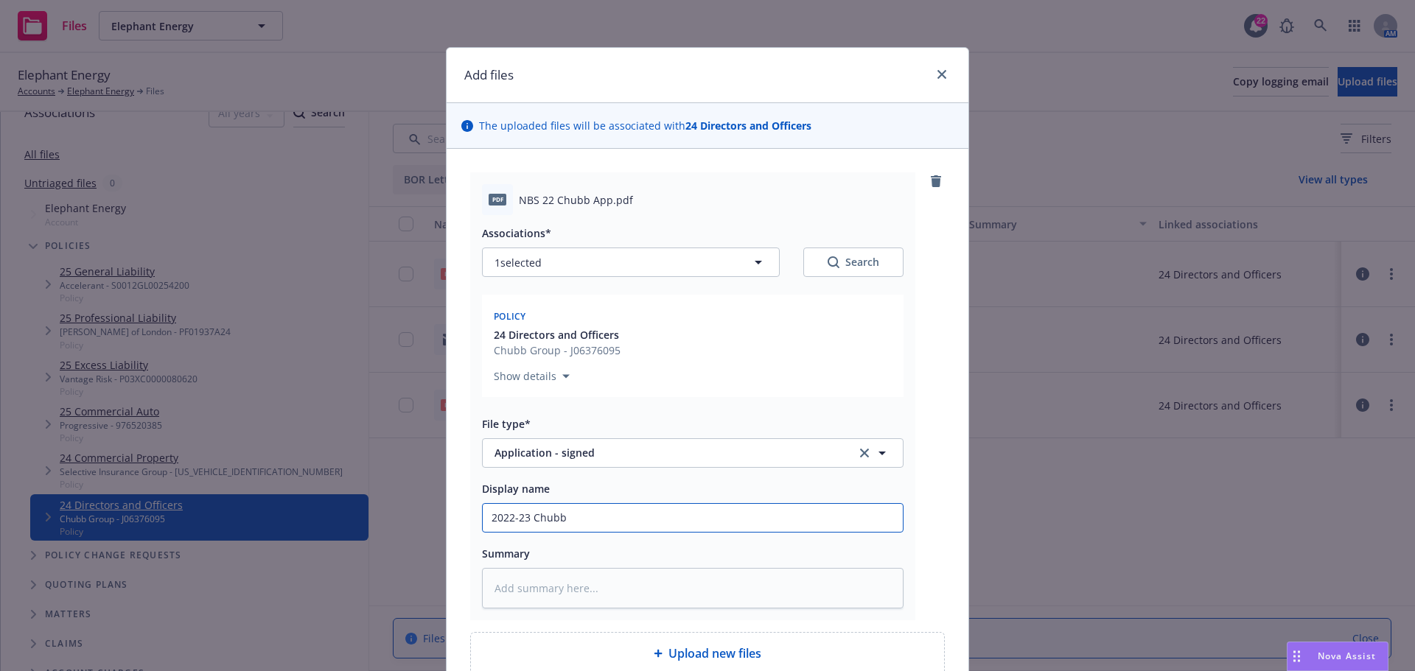
type textarea "x"
type input "2022-23 Chubb r"
type textarea "x"
type input "2022-23 Chubb re"
type textarea "x"
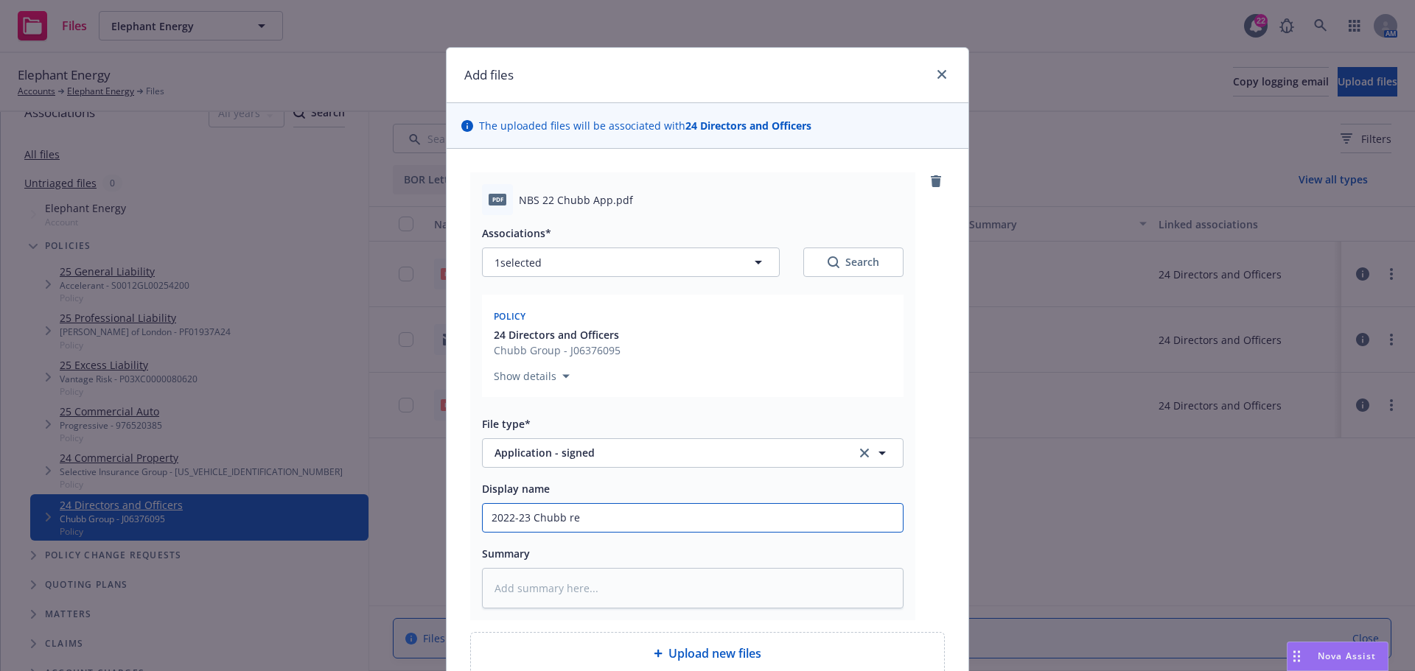
type input "2022-23 Chubb ren"
type textarea "x"
type input "2022-23 Chubb renl"
type textarea "x"
type input "2022-23 Chubb renl"
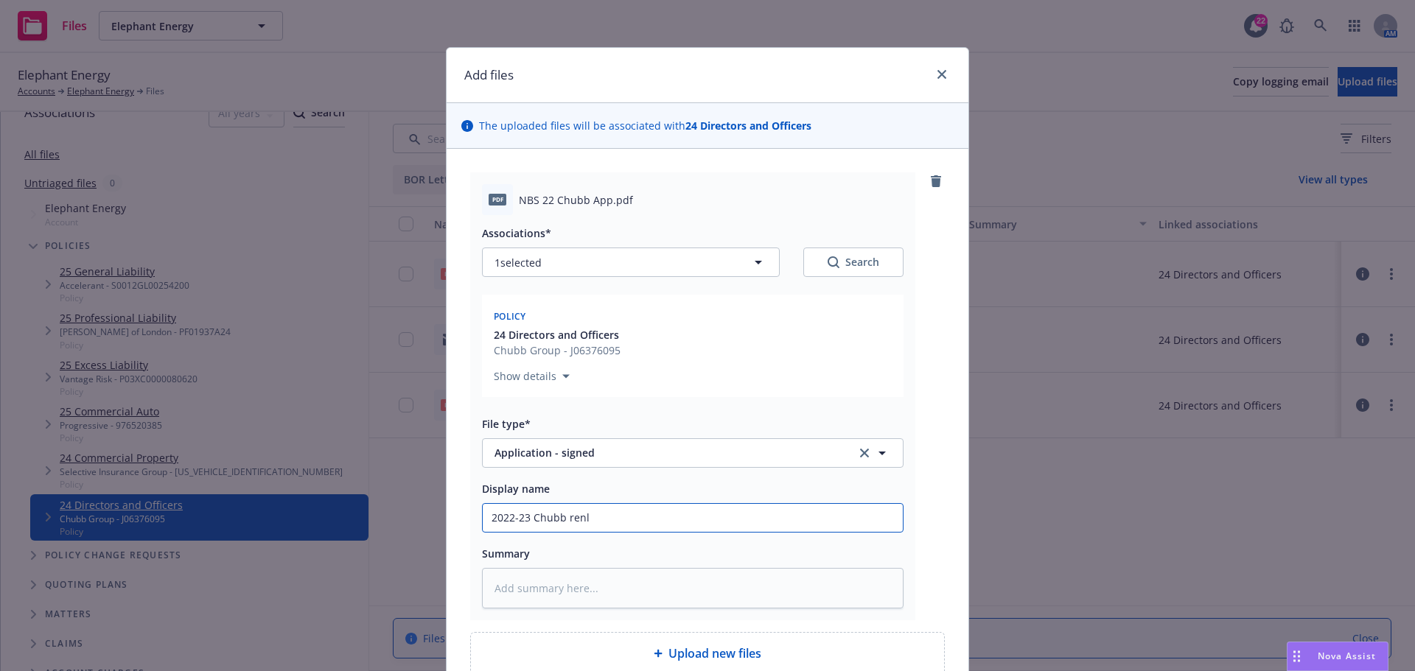
type textarea "x"
type input "2022-23 Chubb renl a"
type textarea "x"
type input "2022-23 Chubb renl ap"
type textarea "x"
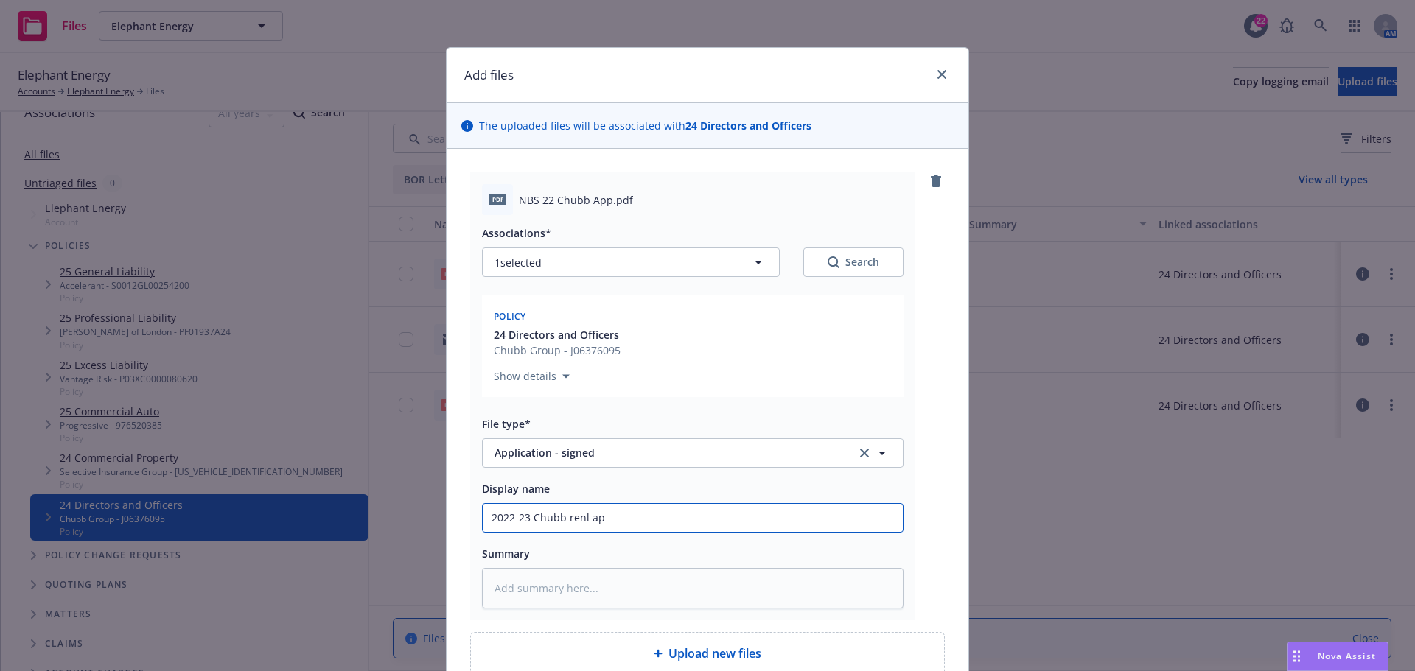
type input "2022-23 Chubb renl app"
type textarea "x"
type input "2022-23 Chubb renl appl"
type textarea "x"
type input "2022-23 Chubb renl appli"
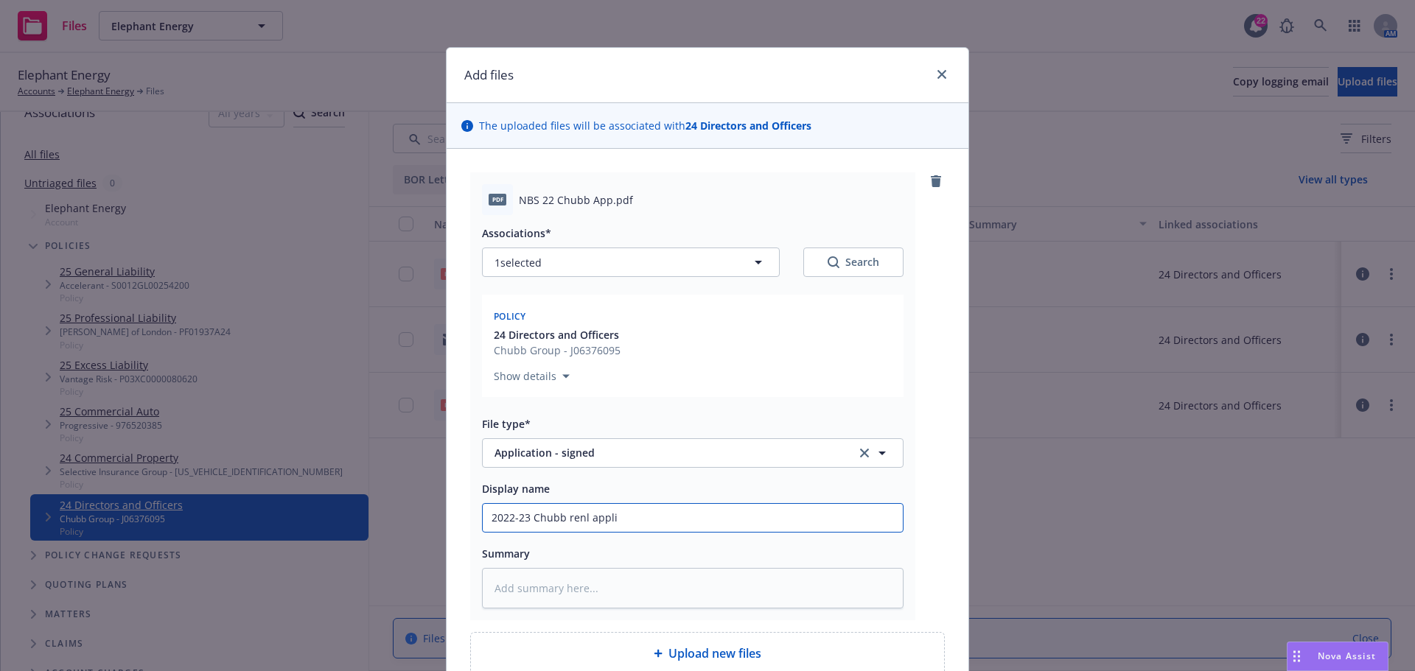
type textarea "x"
type input "2022-23 Chubb renl applic"
type textarea "x"
type input "2022-23 Chubb renl applica"
type textarea "x"
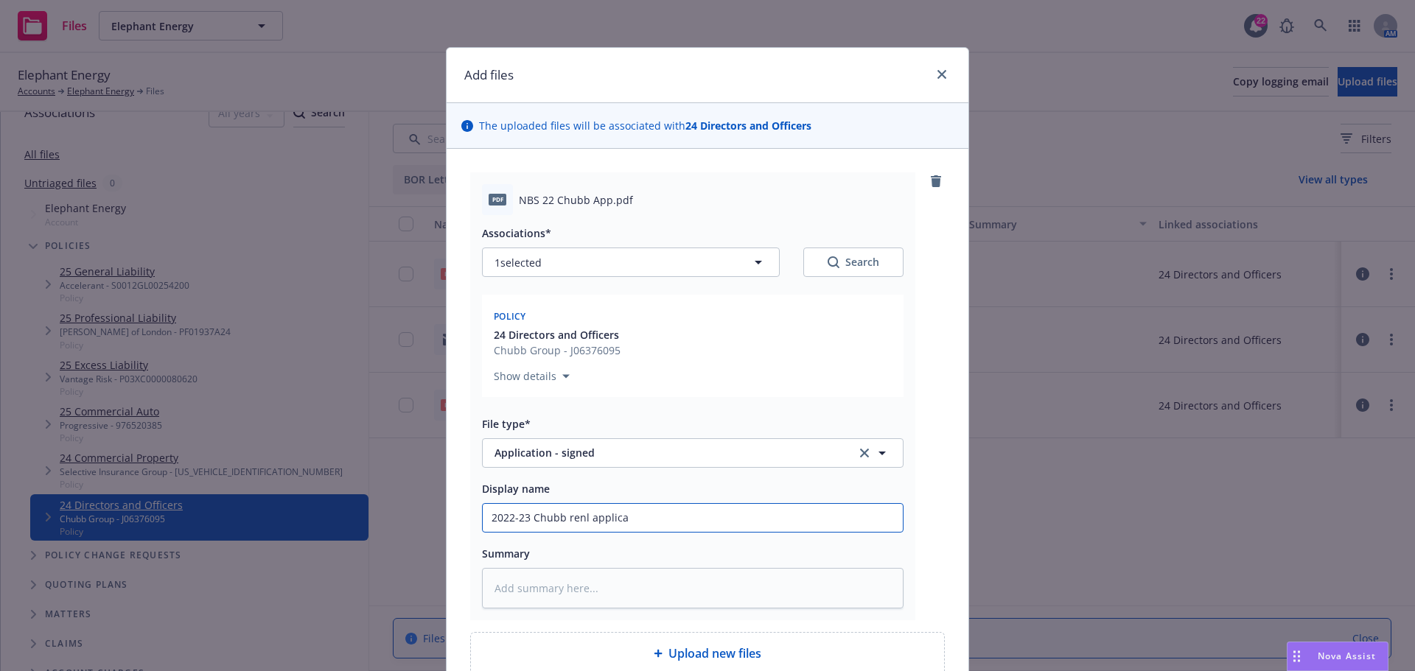
type input "2022-23 Chubb renl applicat"
type textarea "x"
type input "2022-23 Chubb renl applicati"
type textarea "x"
type input "2022-23 Chubb renl applicatio"
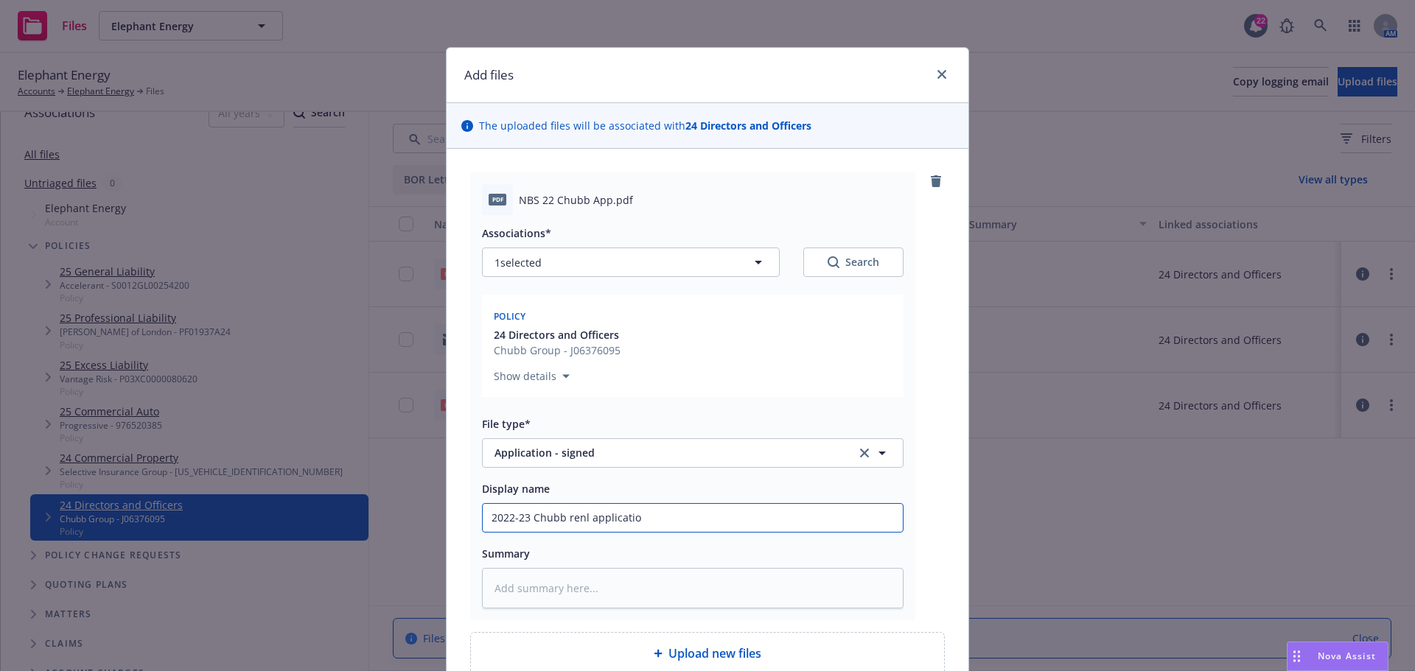
type textarea "x"
type input "2022-23 Chubb renl application"
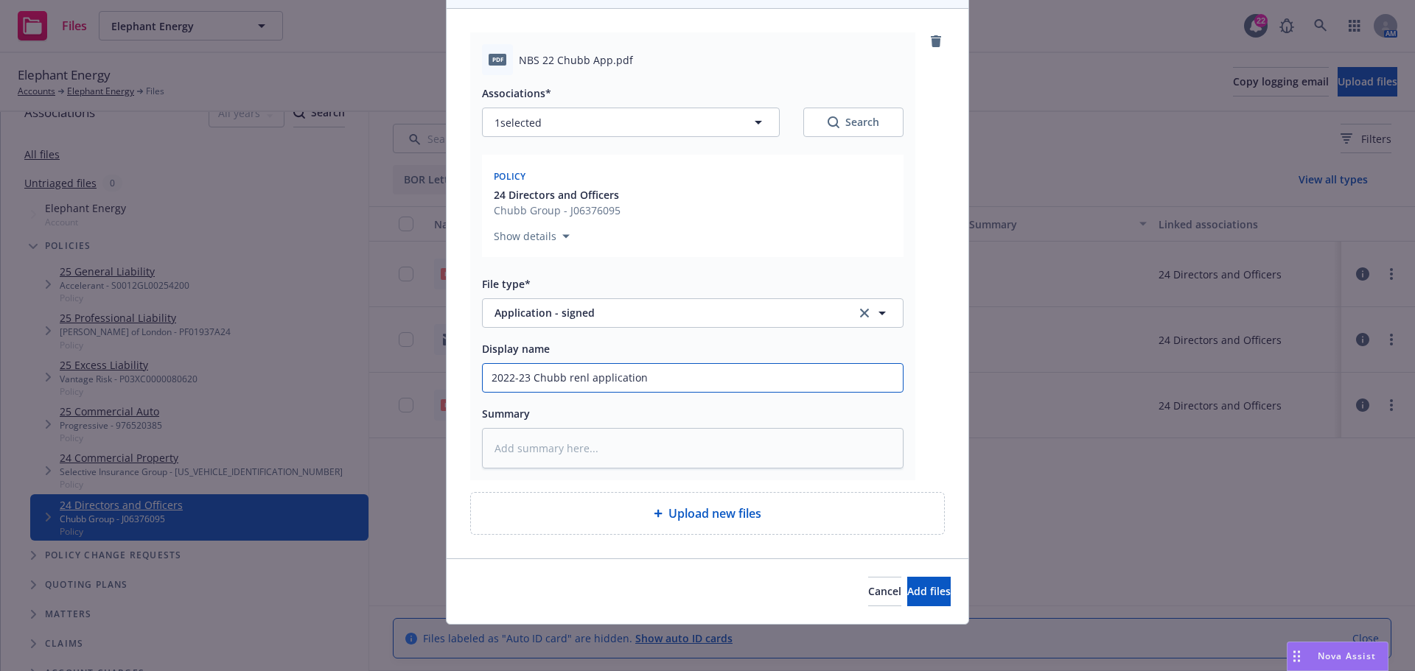
scroll to position [141, 0]
click at [560, 378] on input "2022-23 Chubb renl application" at bounding box center [693, 377] width 420 height 28
type textarea "x"
type input "2022-23 Chubb renl application"
type textarea "x"
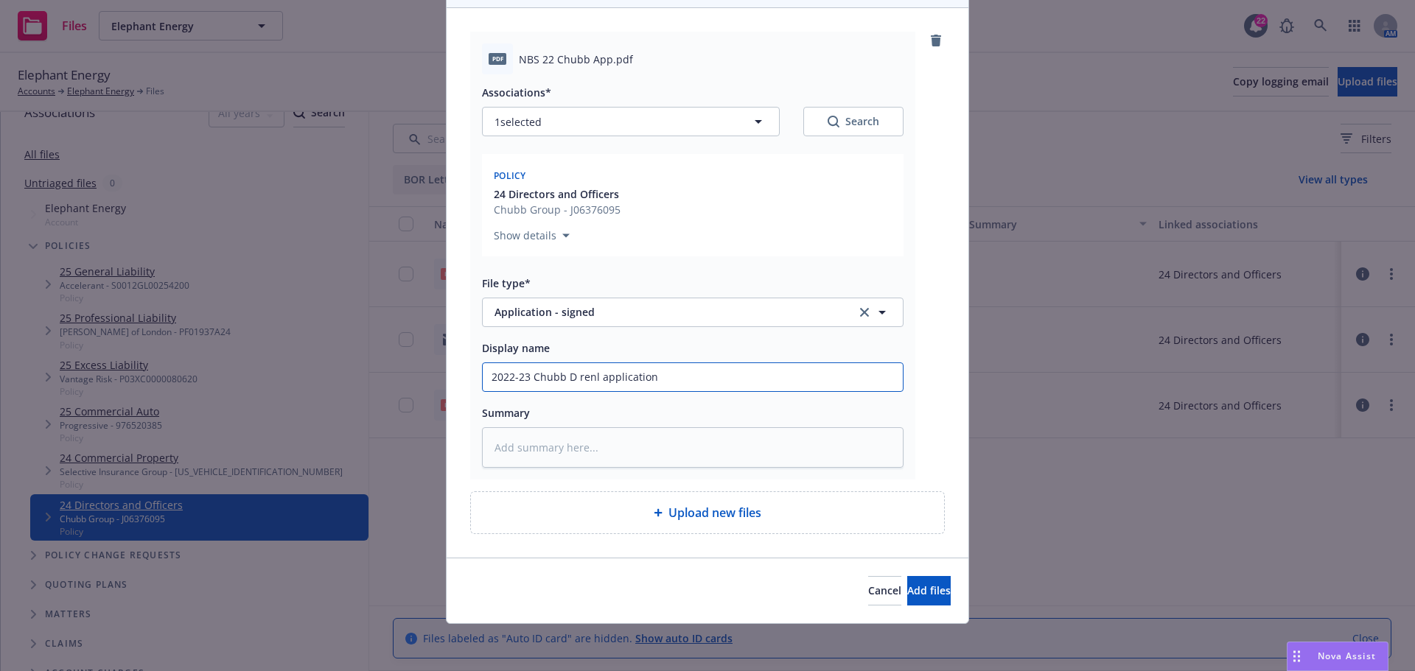
type input "2022-23 Chubb D& renl application"
type textarea "x"
type input "2022-23 Chubb D&O renl application"
click at [907, 584] on span "Add files" at bounding box center [928, 591] width 43 height 14
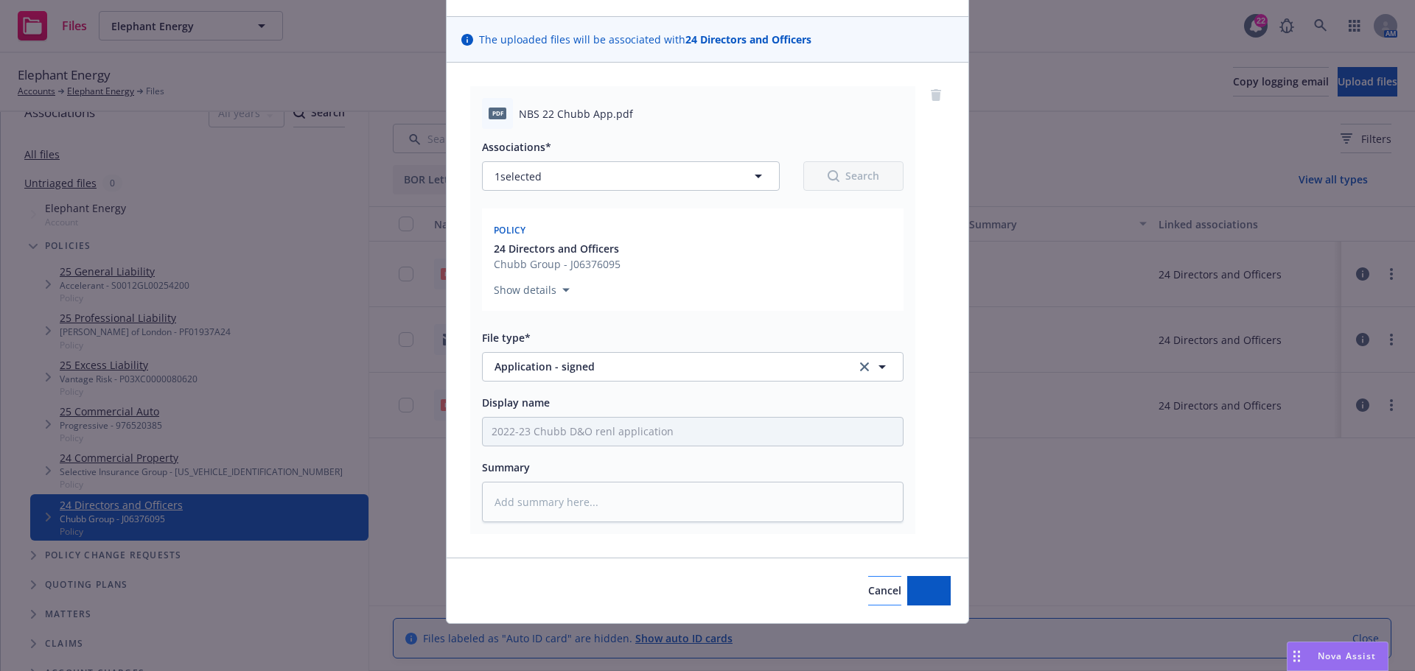
scroll to position [86, 0]
type textarea "x"
